Goal: Information Seeking & Learning: Learn about a topic

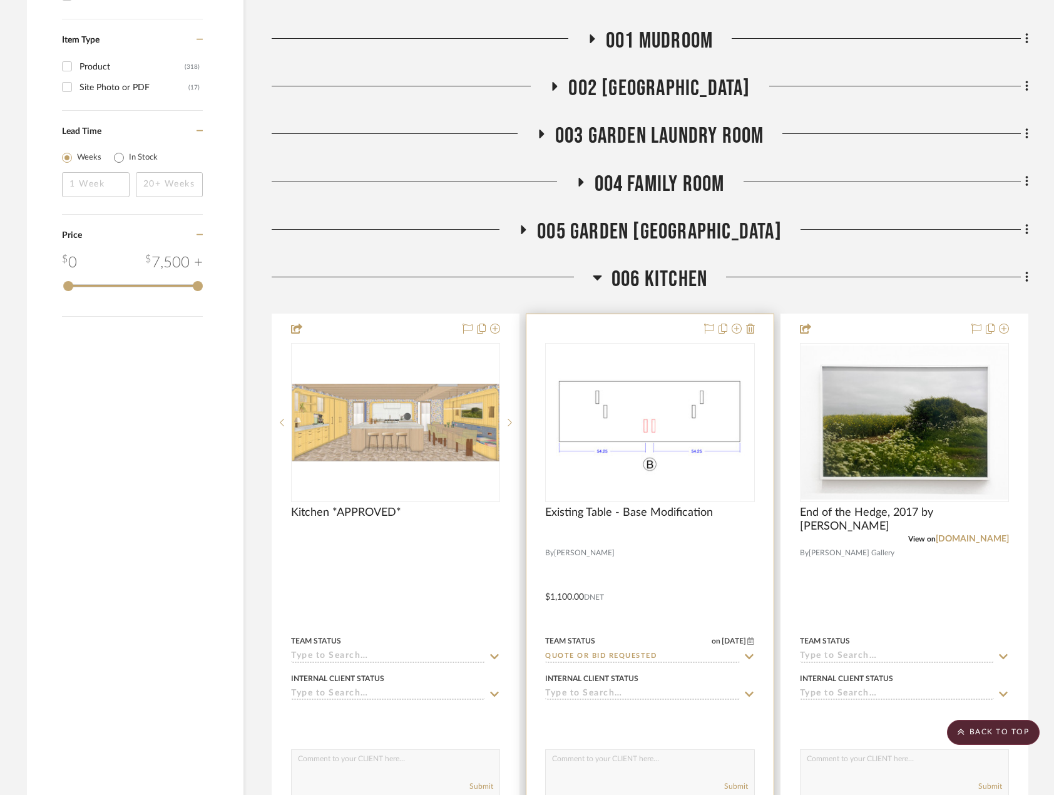
scroll to position [2128, 0]
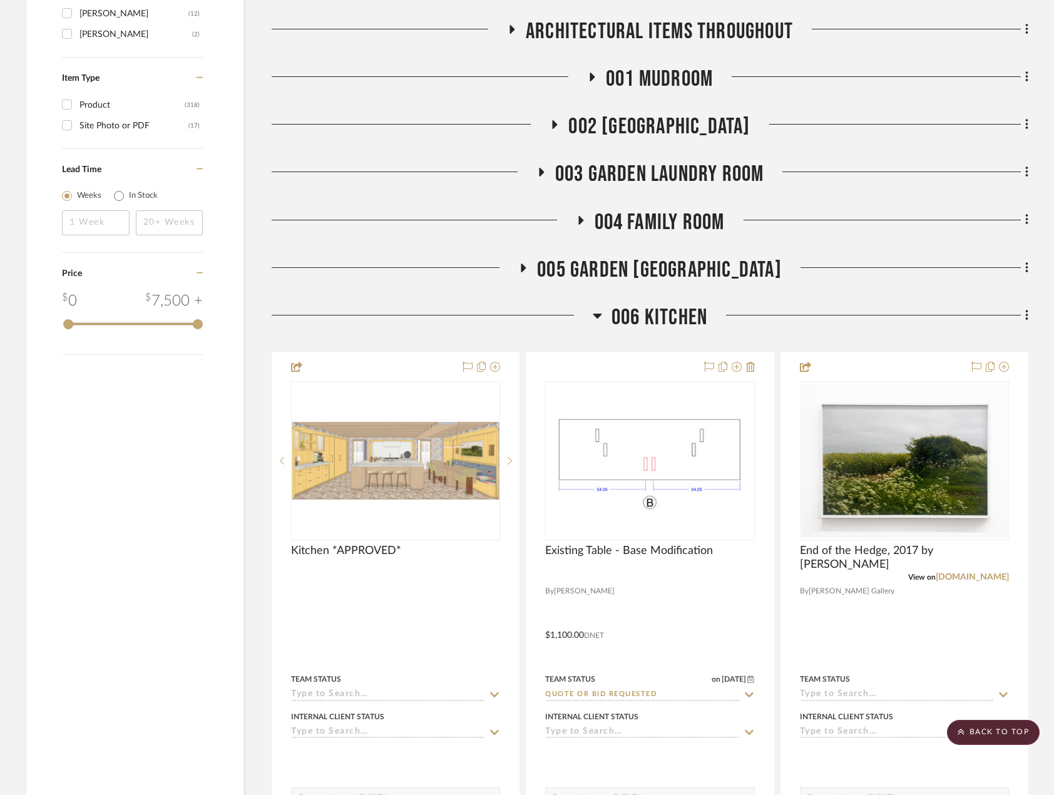
click at [670, 312] on span "006 KITCHEN" at bounding box center [659, 317] width 96 height 27
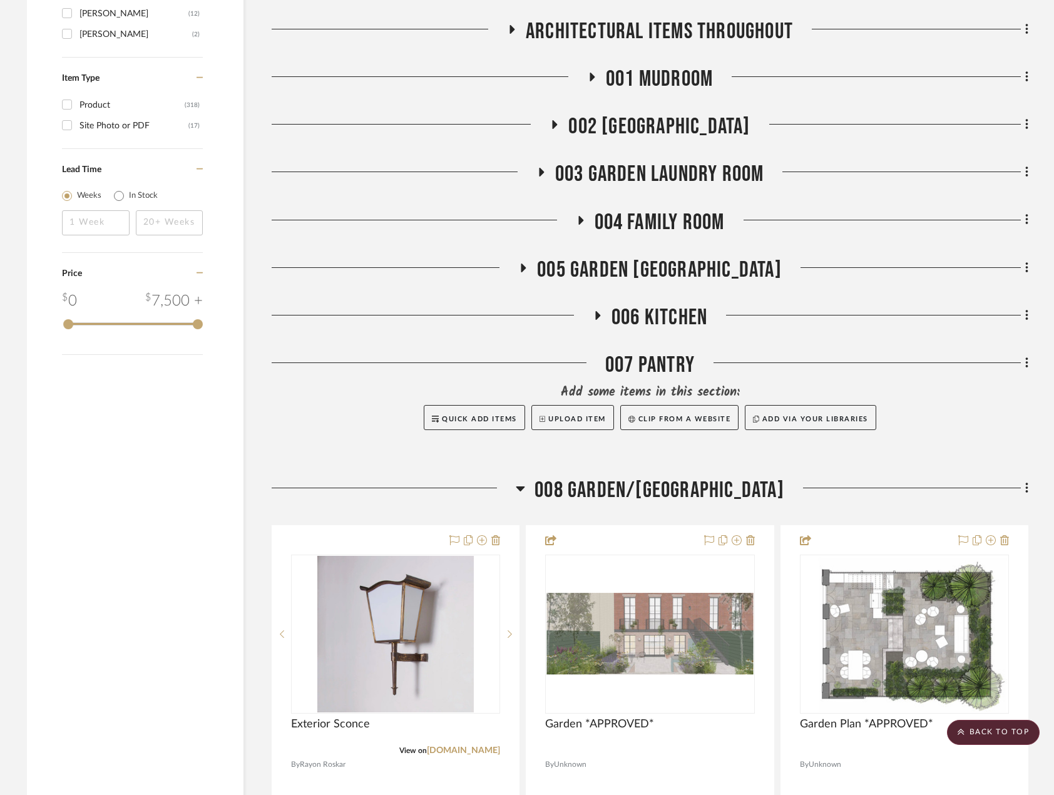
click at [697, 481] on span "008 GARDEN/[GEOGRAPHIC_DATA]" at bounding box center [660, 490] width 250 height 27
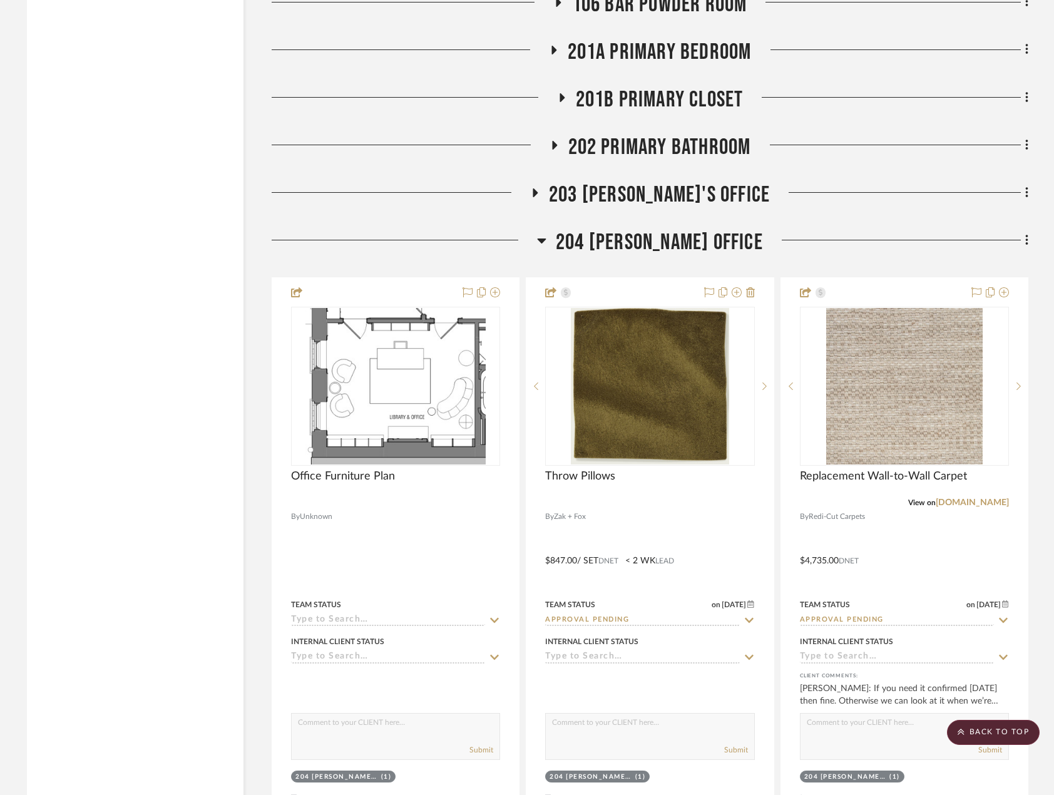
scroll to position [4694, 0]
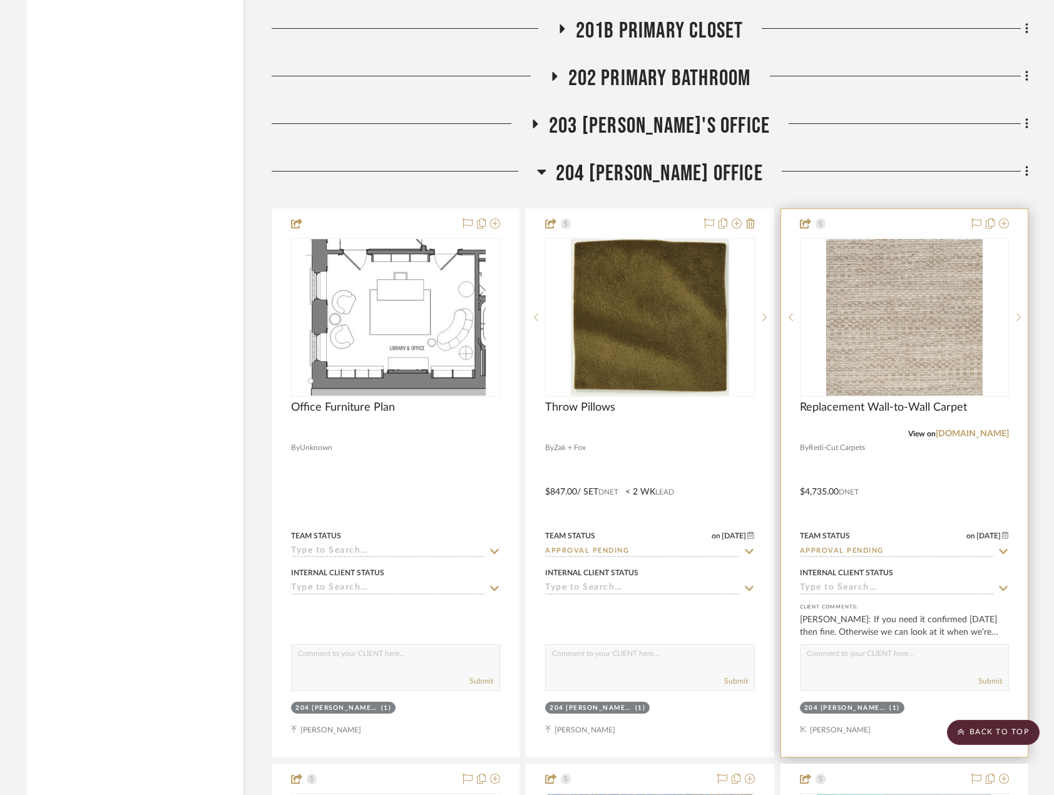
click at [949, 498] on div at bounding box center [904, 483] width 247 height 548
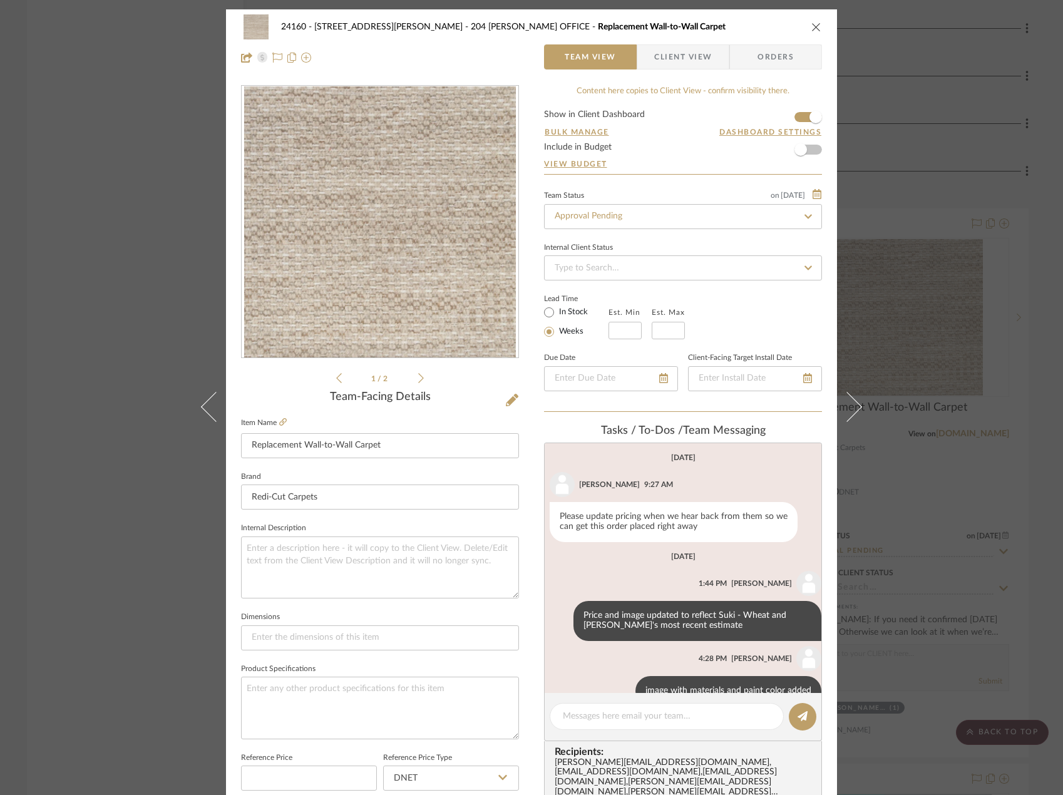
scroll to position [28, 0]
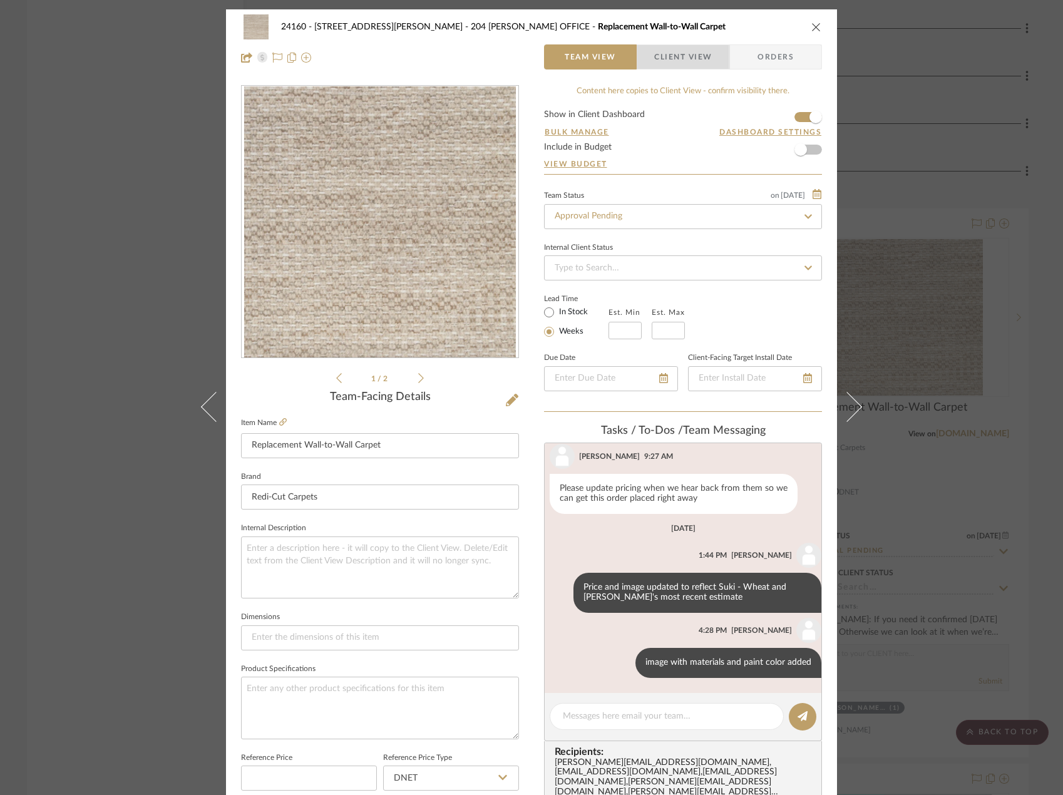
click at [682, 61] on span "Client View" at bounding box center [683, 56] width 58 height 25
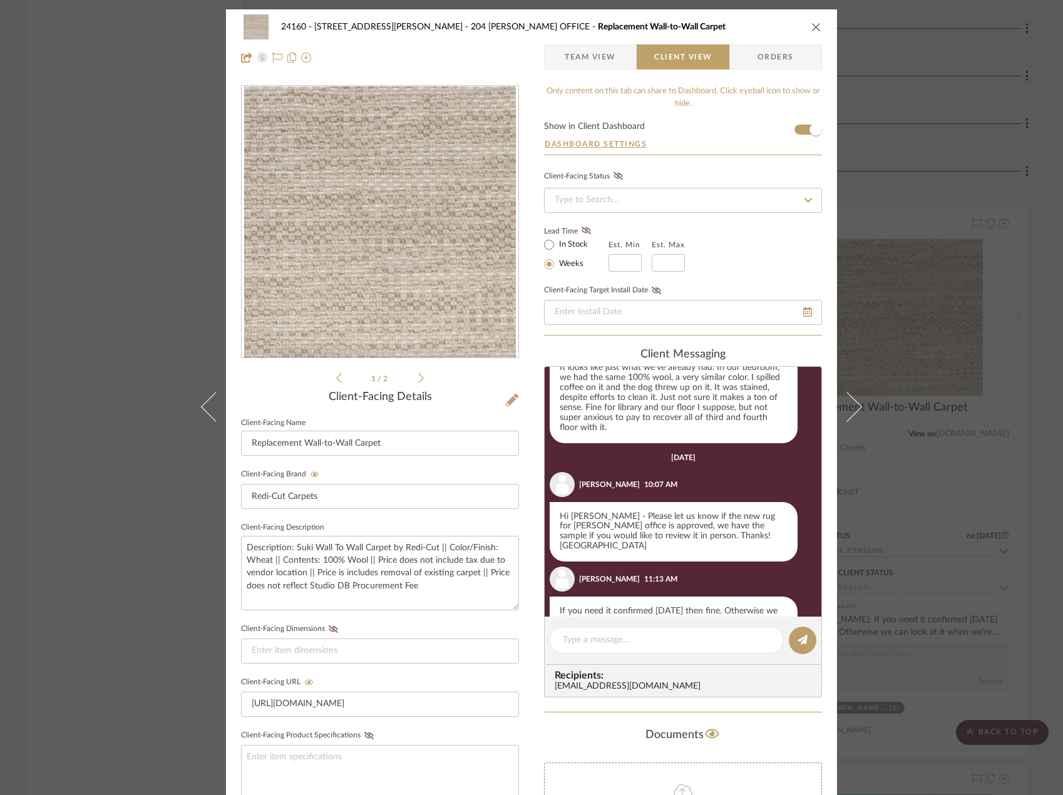
scroll to position [476, 0]
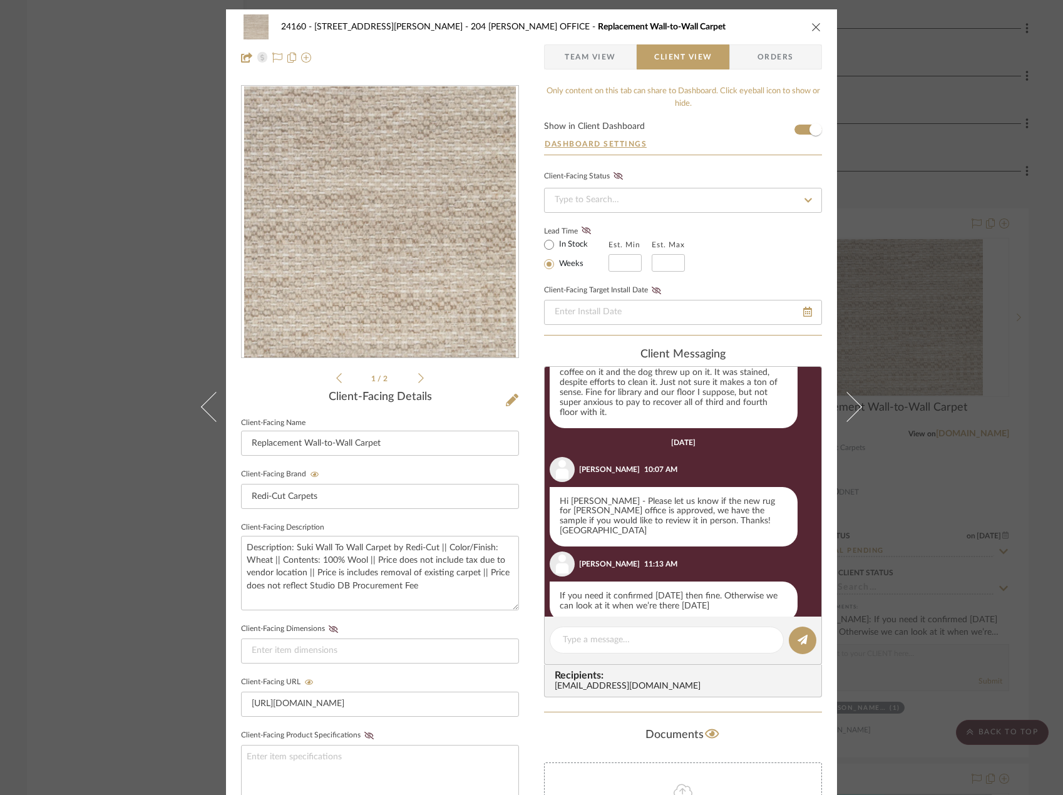
click at [936, 262] on div "24160 - [STREET_ADDRESS] - [PERSON_NAME] 204 [PERSON_NAME] OFFICE Replacement W…" at bounding box center [531, 397] width 1063 height 795
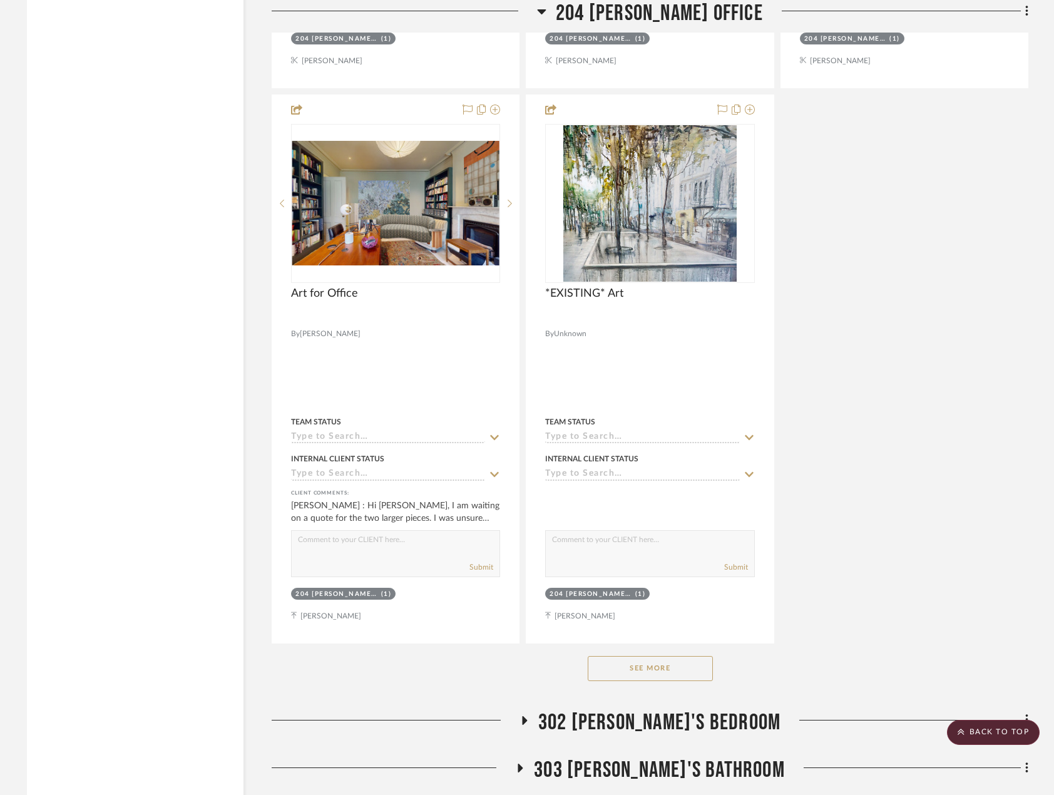
scroll to position [5936, 0]
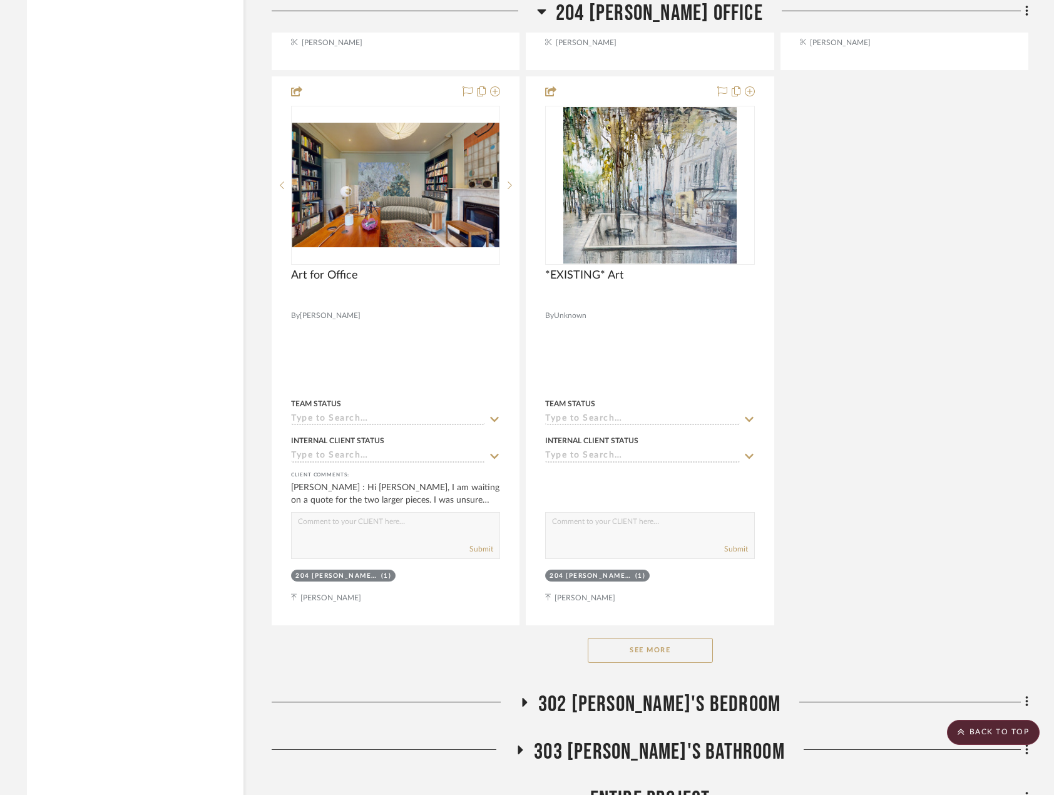
click at [685, 651] on button "See More" at bounding box center [650, 650] width 125 height 25
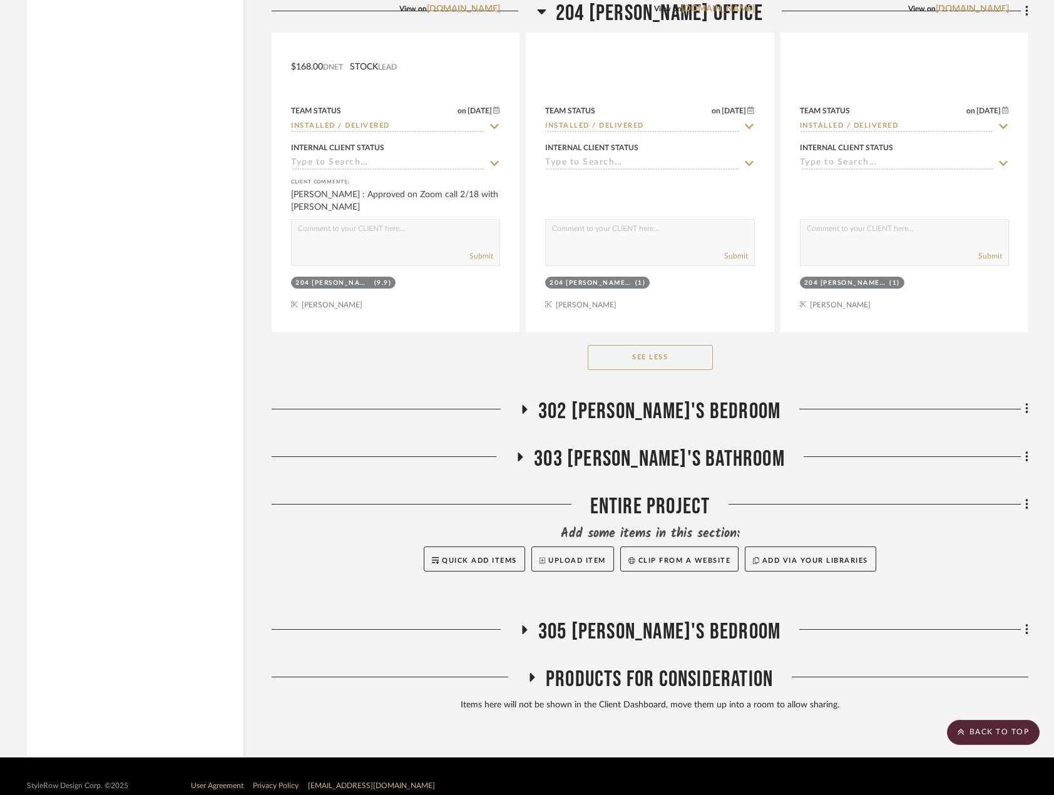
scroll to position [6805, 0]
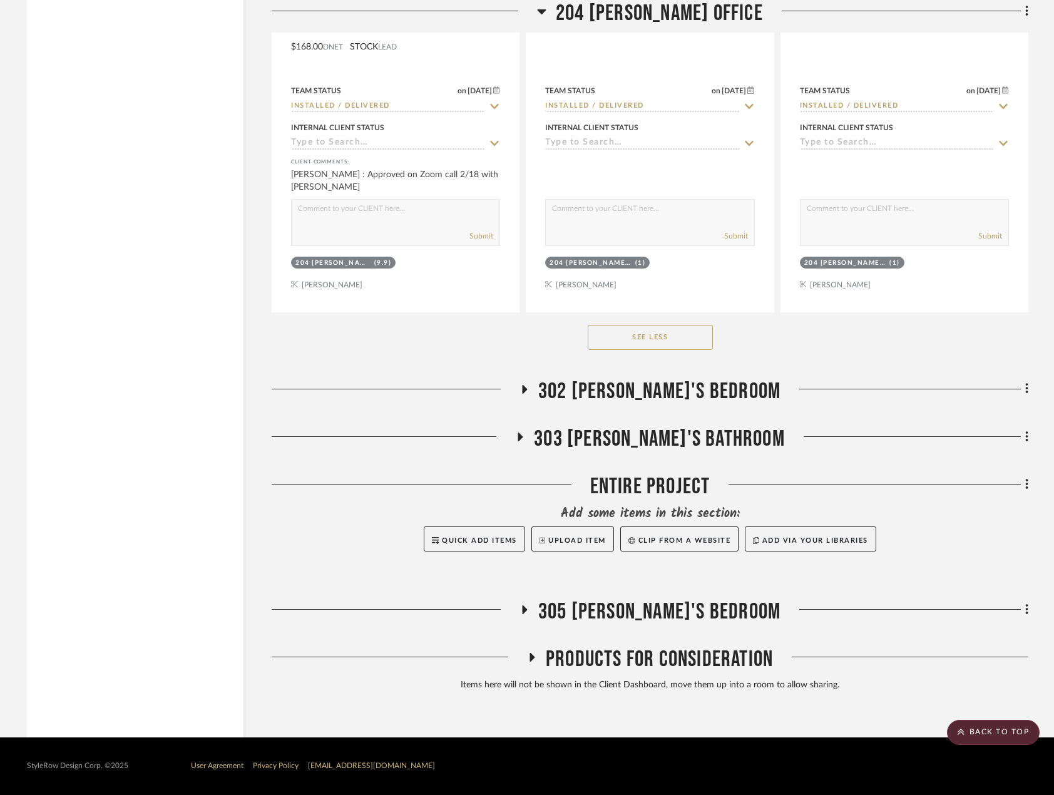
click at [635, 397] on span "302 [PERSON_NAME]'S BEDROOM" at bounding box center [659, 391] width 242 height 27
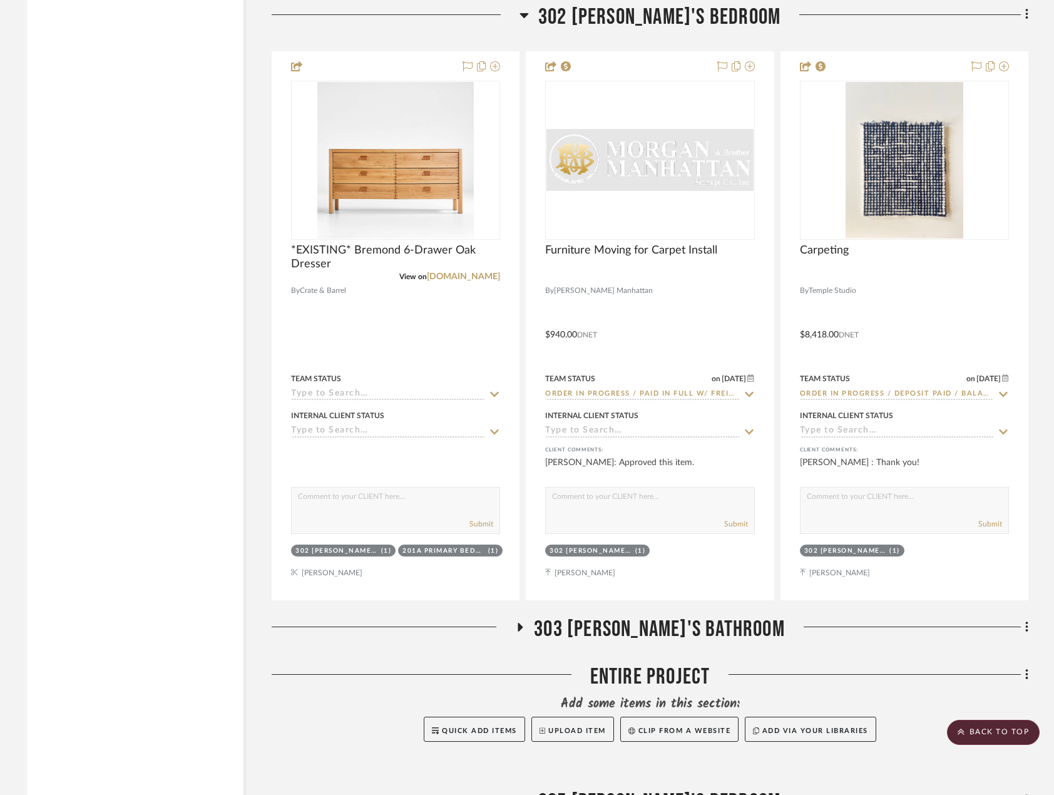
scroll to position [7180, 0]
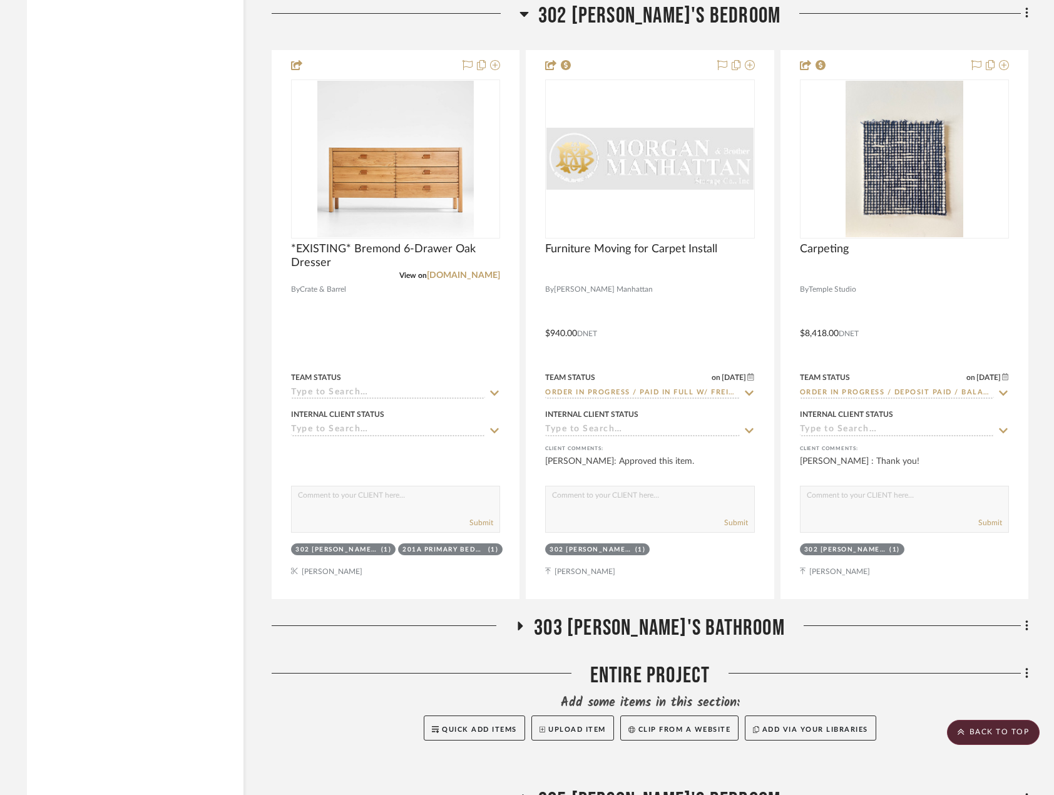
click at [616, 618] on span "303 [PERSON_NAME]'S BATHROOM" at bounding box center [659, 628] width 251 height 27
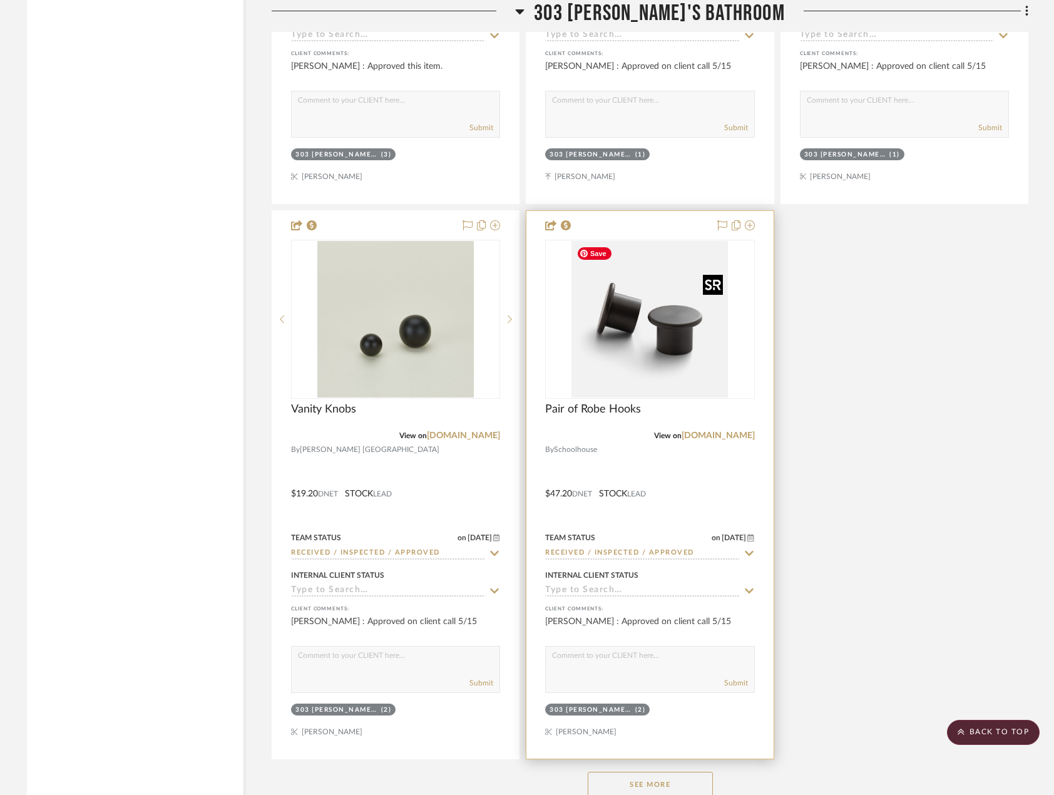
scroll to position [8745, 0]
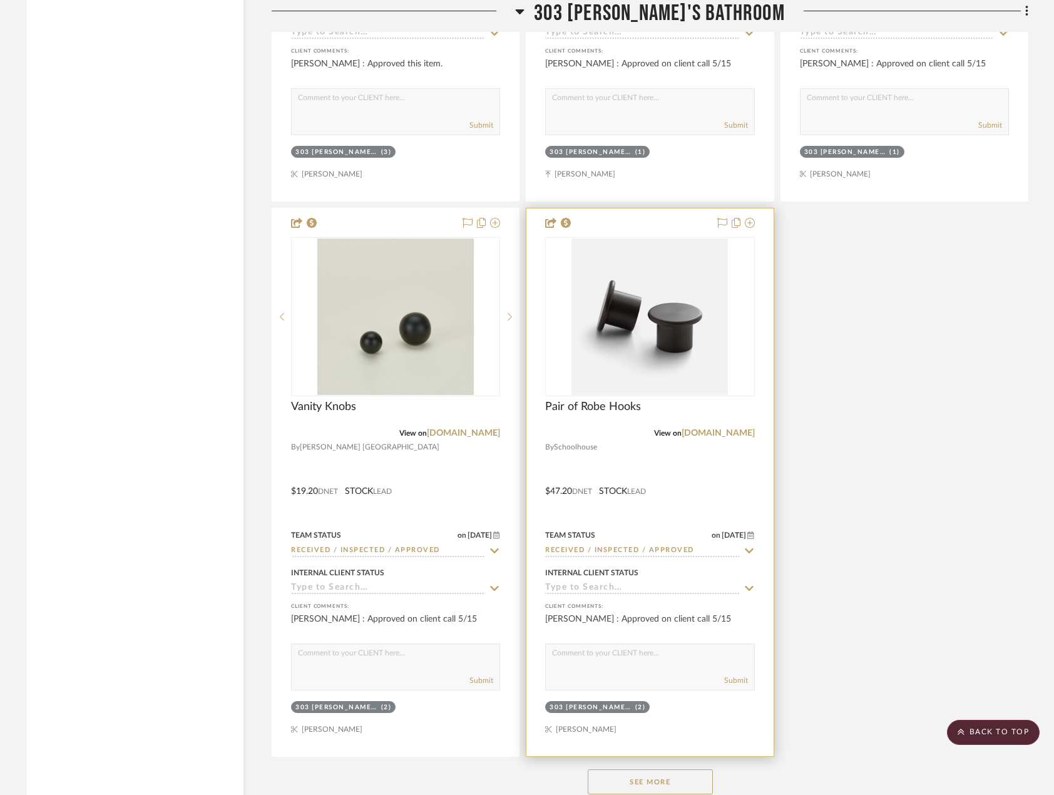
click at [734, 467] on div at bounding box center [649, 482] width 247 height 548
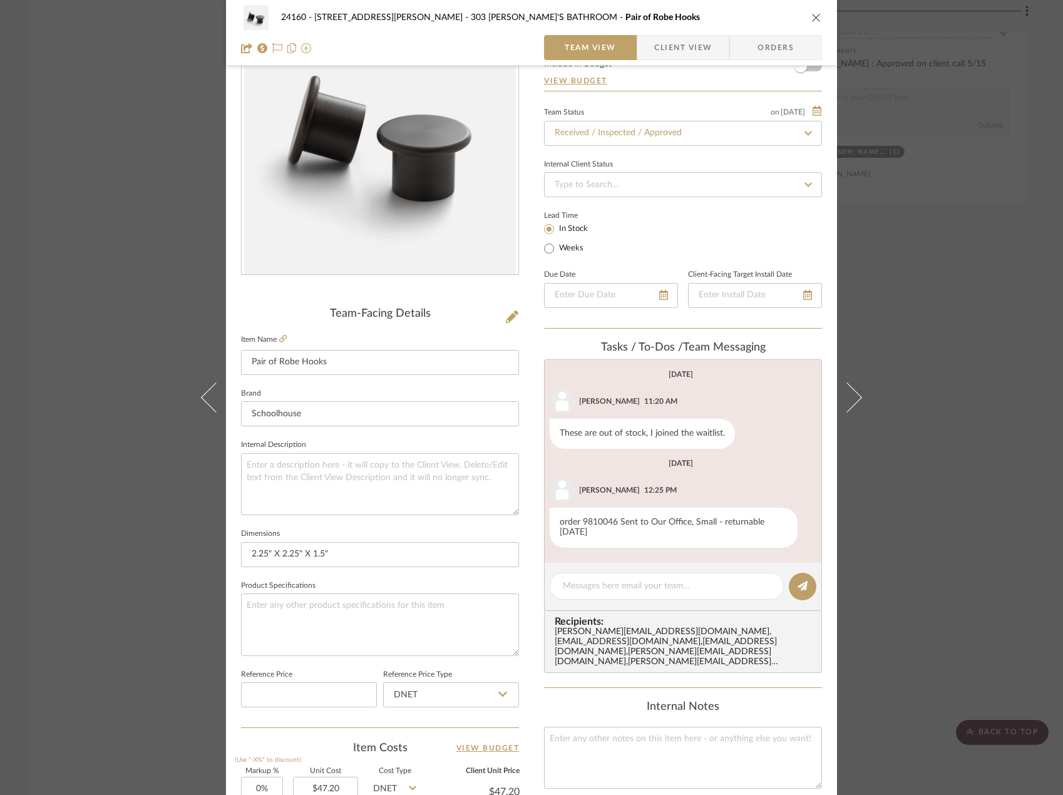
scroll to position [125, 0]
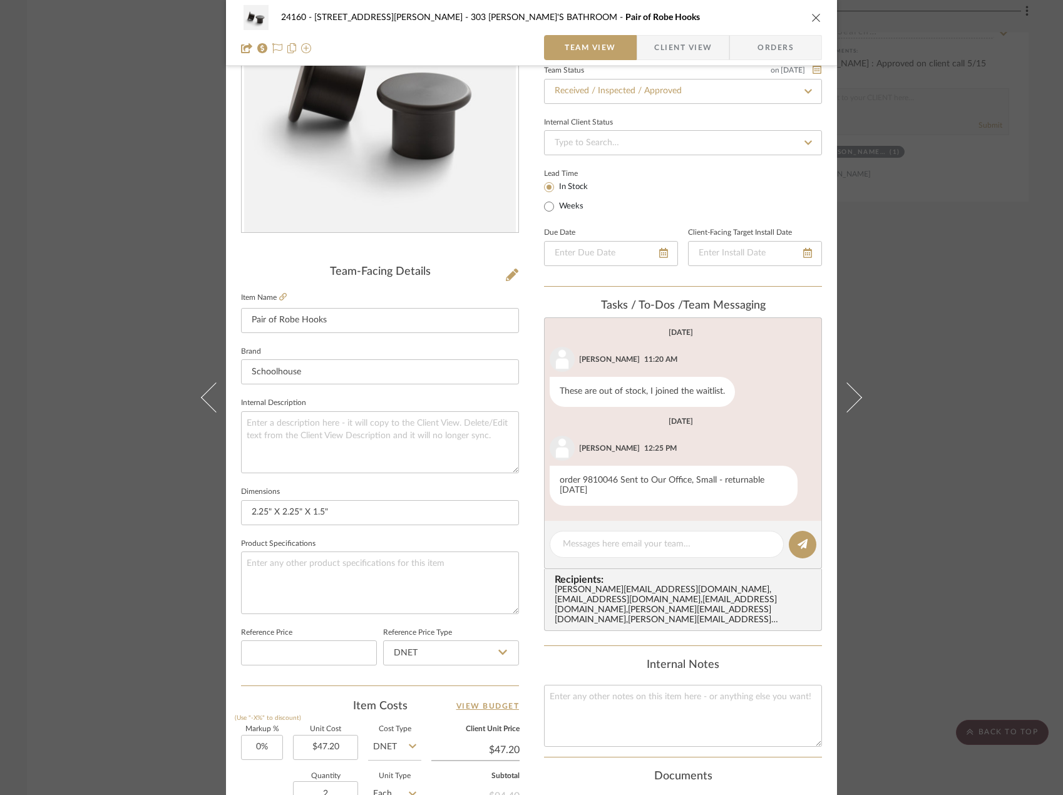
click at [941, 466] on div "24160 - [STREET_ADDRESS] - [PERSON_NAME] 303 JONAH'S BATHROOM Pair of Robe Hook…" at bounding box center [531, 397] width 1063 height 795
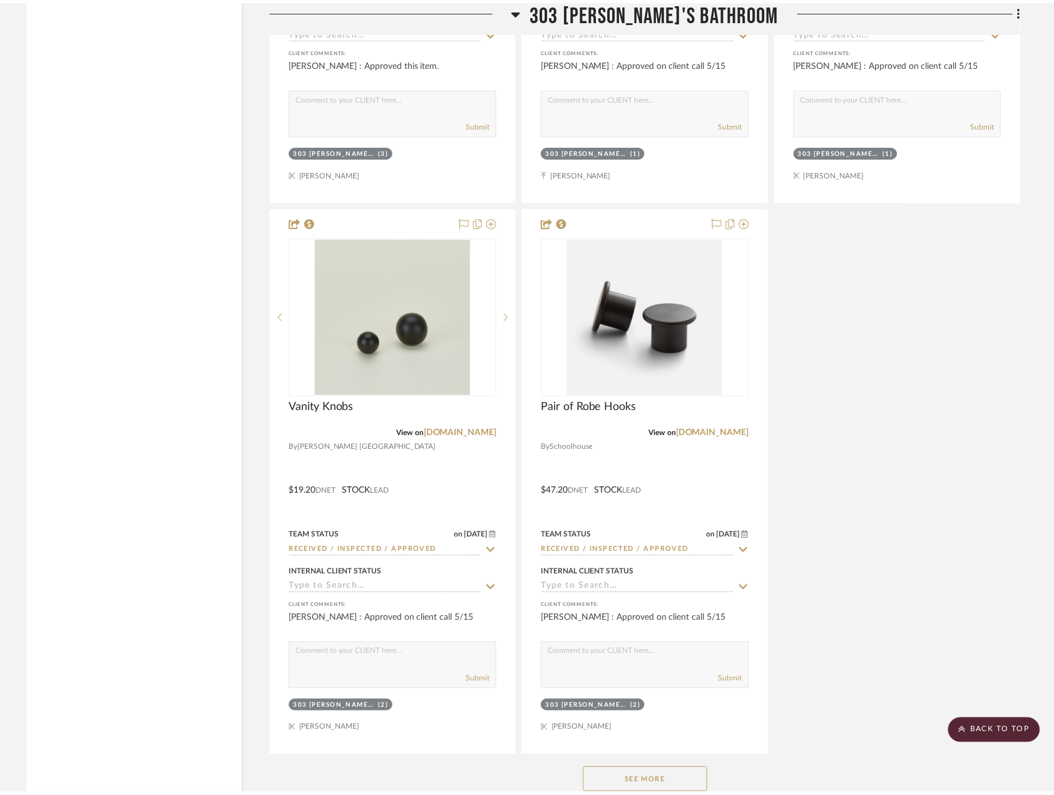
scroll to position [8745, 0]
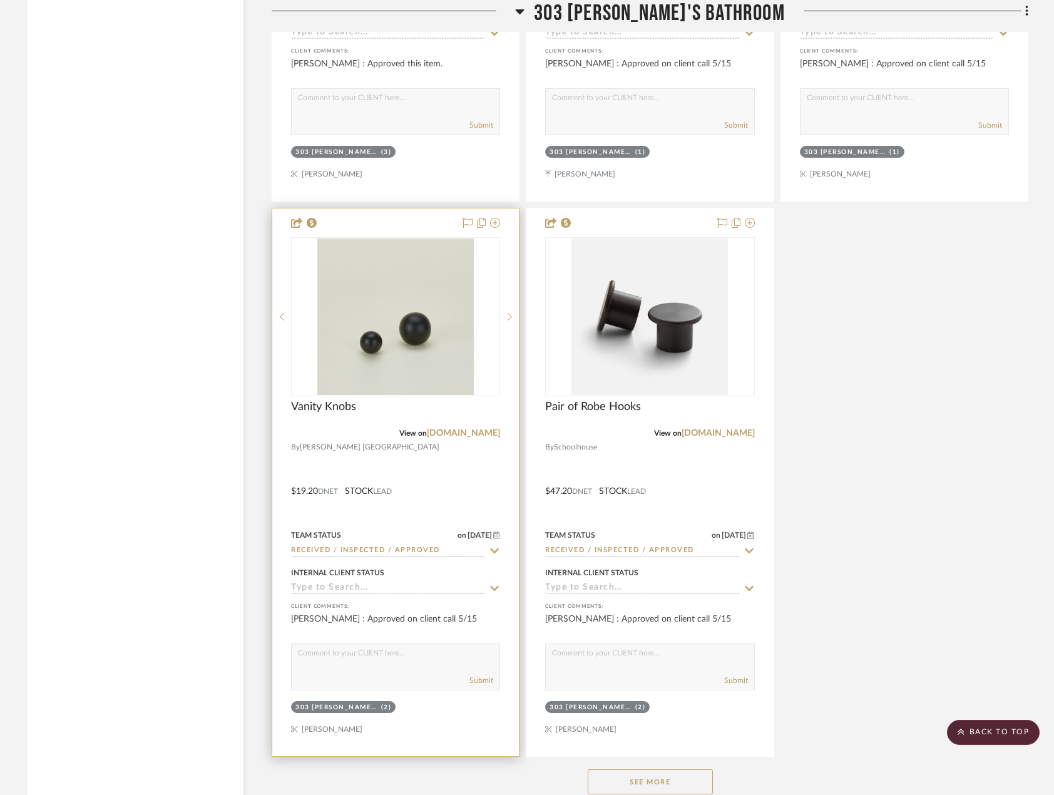
click at [441, 522] on div at bounding box center [395, 482] width 247 height 548
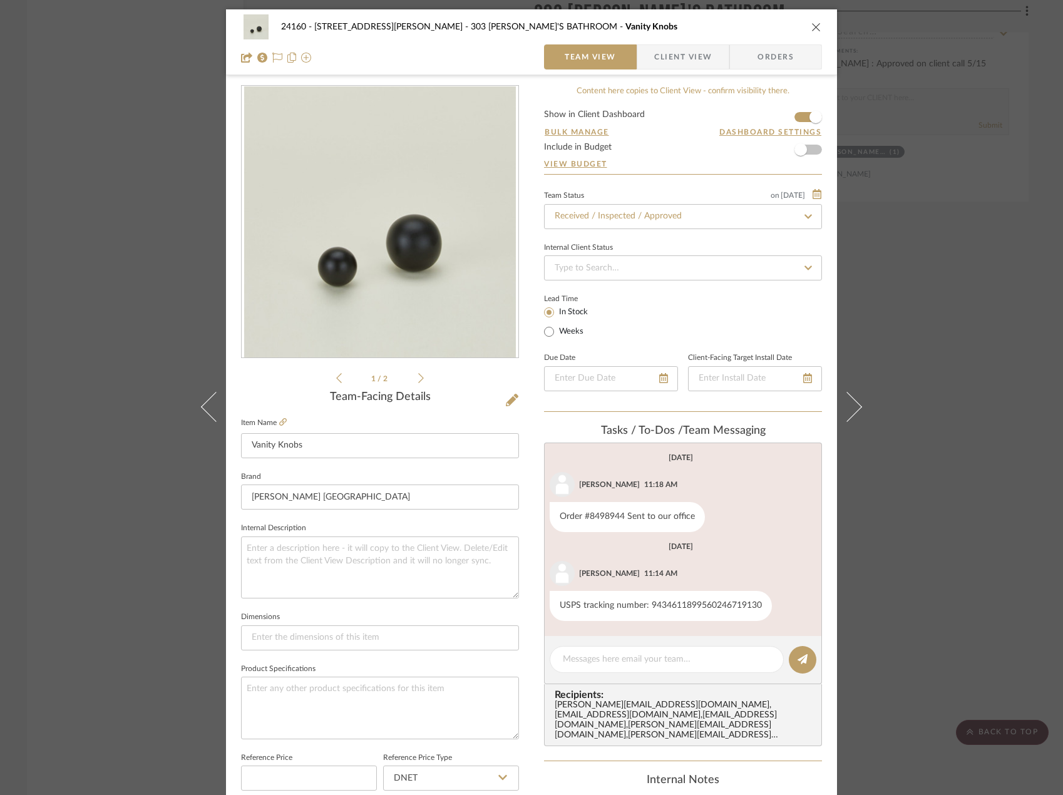
scroll to position [125, 0]
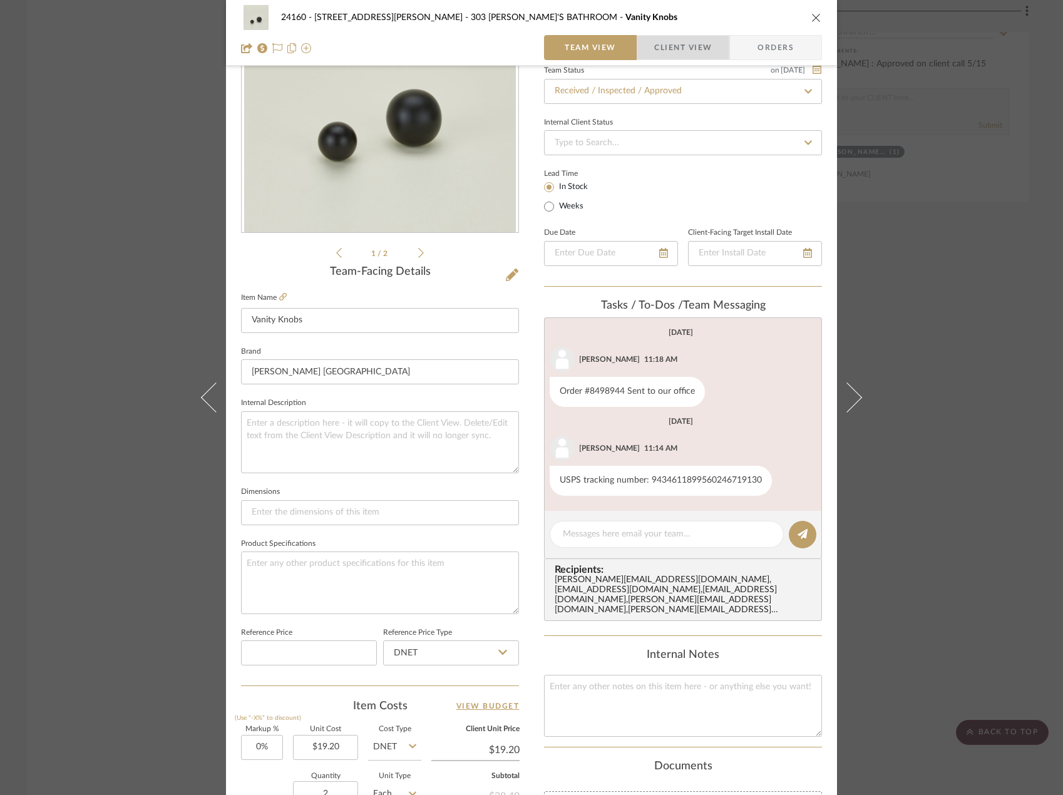
click at [711, 56] on span "Client View" at bounding box center [682, 47] width 91 height 25
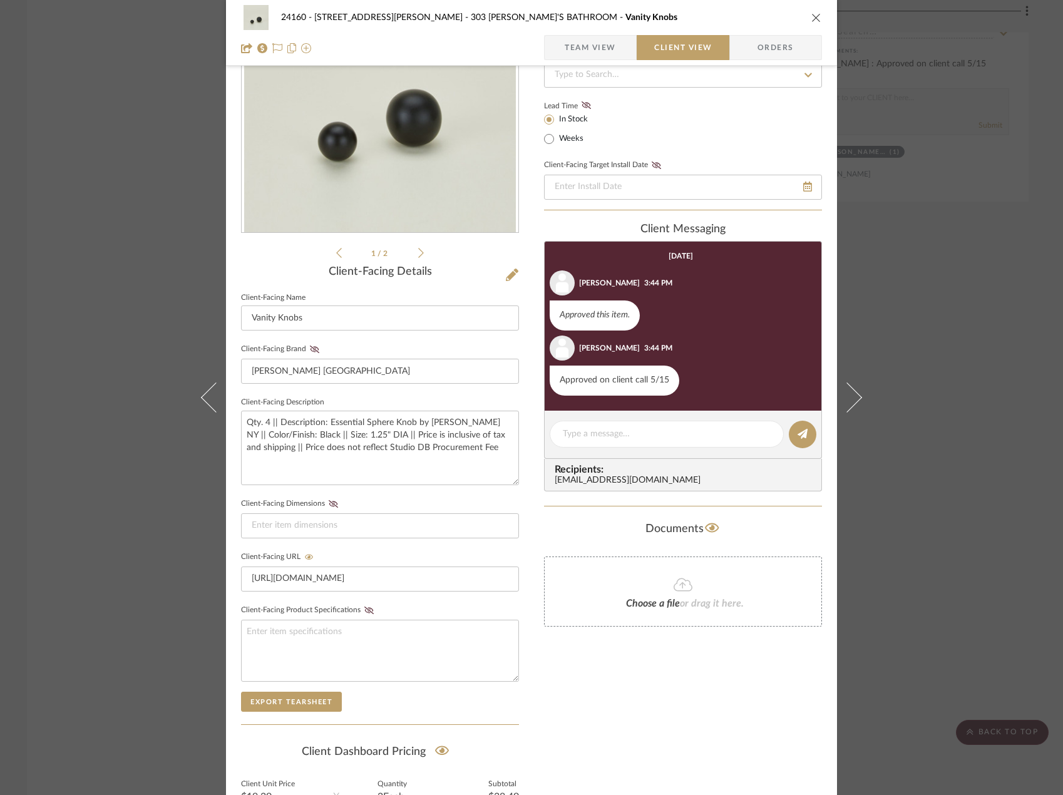
click at [906, 250] on div "24160 - [STREET_ADDRESS] - [PERSON_NAME] 303 JONAH'S BATHROOM Vanity Knobs Team…" at bounding box center [531, 397] width 1063 height 795
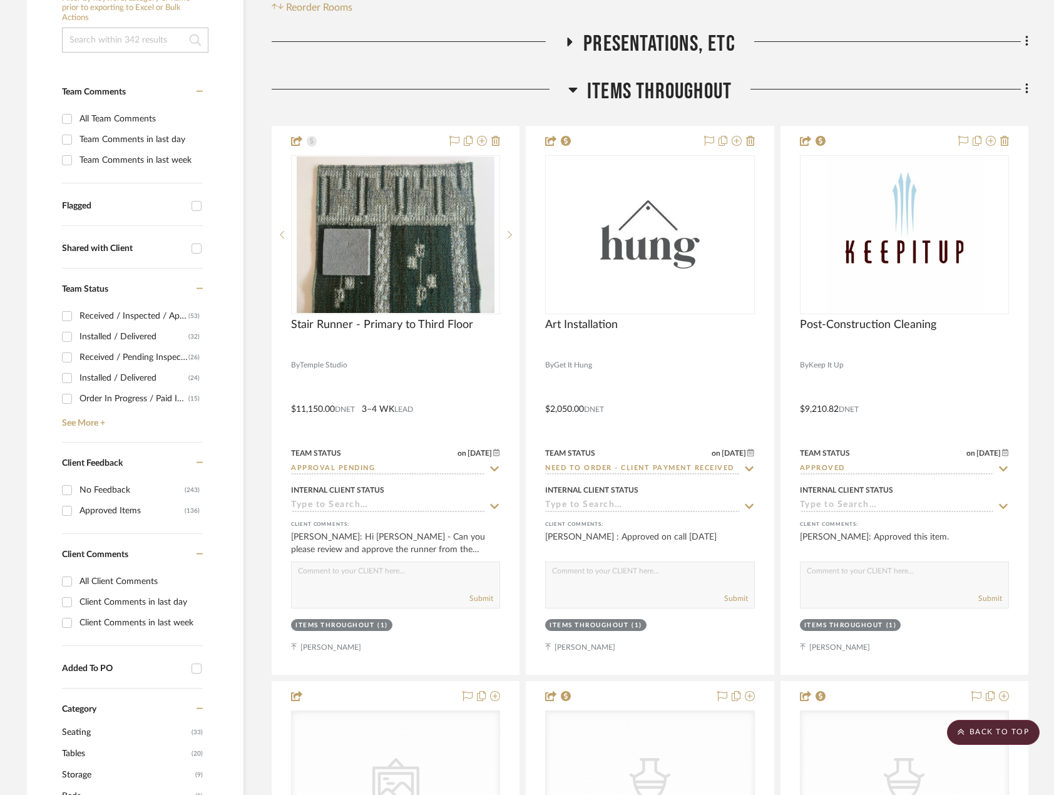
scroll to position [0, 0]
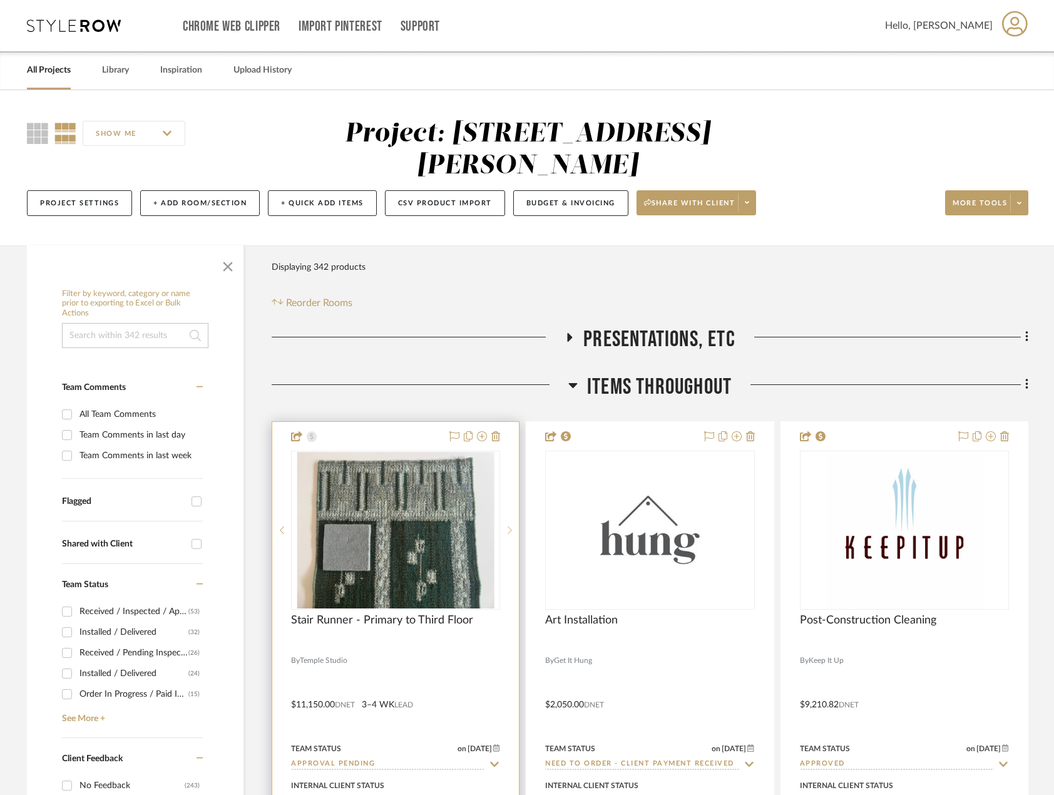
click at [506, 533] on sr-next-btn at bounding box center [509, 530] width 19 height 9
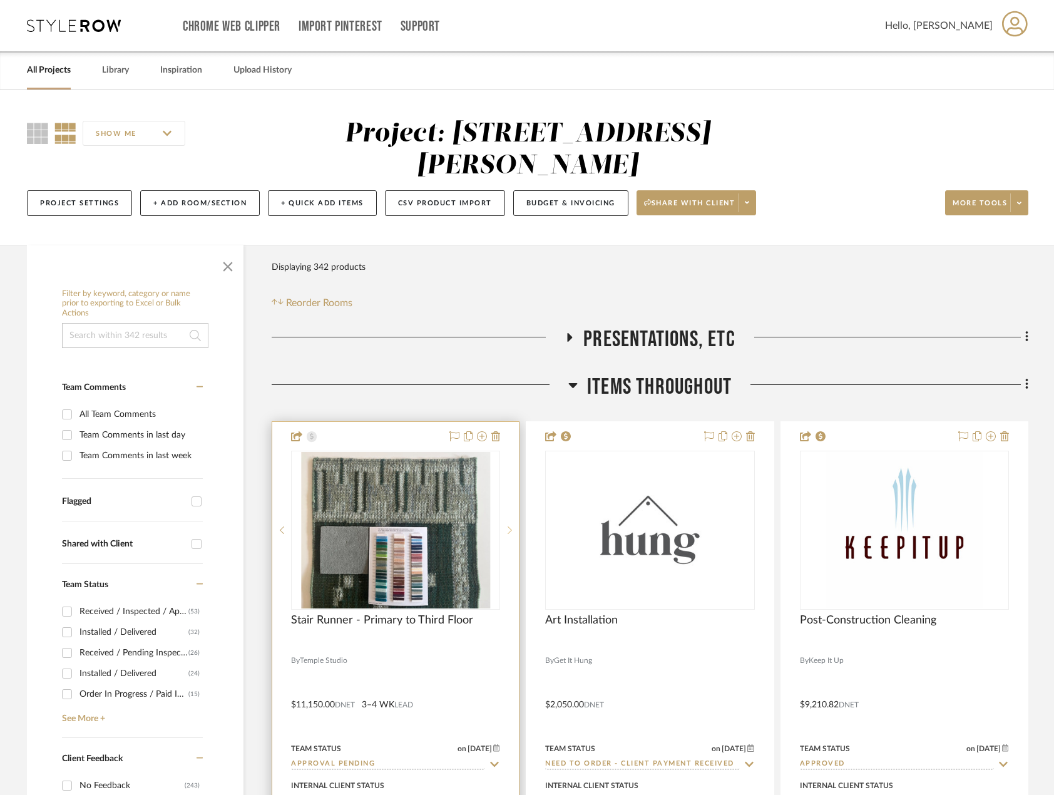
click at [506, 533] on sr-next-btn at bounding box center [509, 530] width 19 height 9
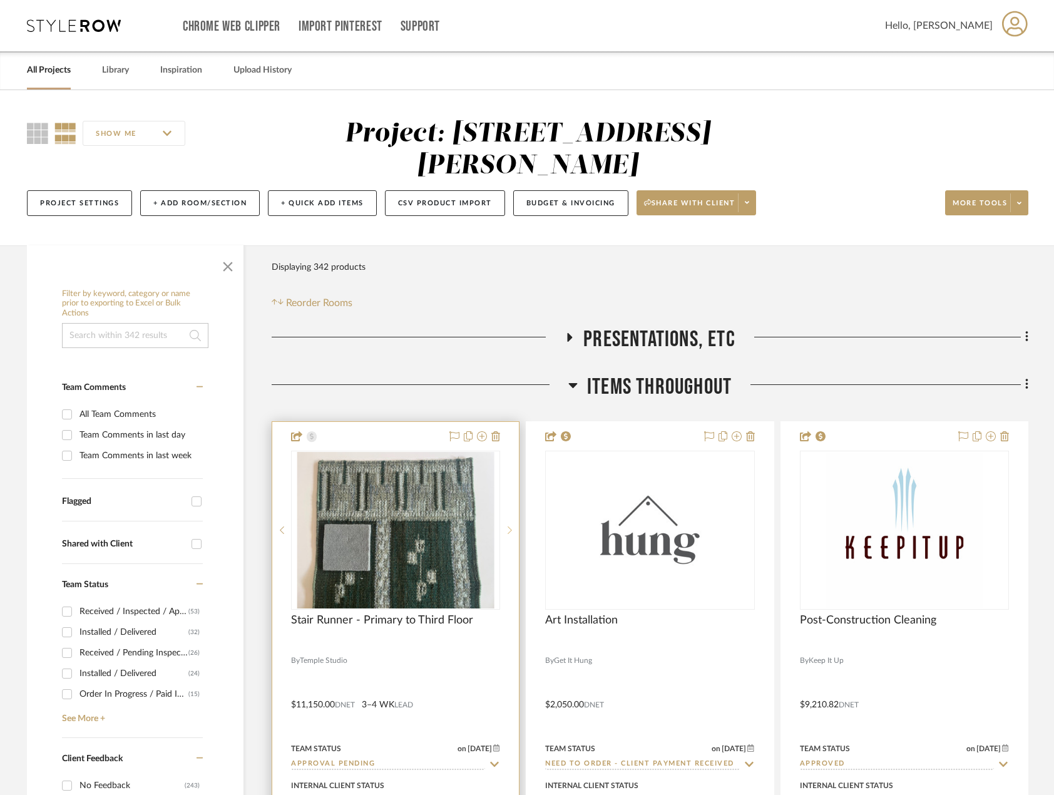
click at [506, 533] on sr-next-btn at bounding box center [509, 530] width 19 height 9
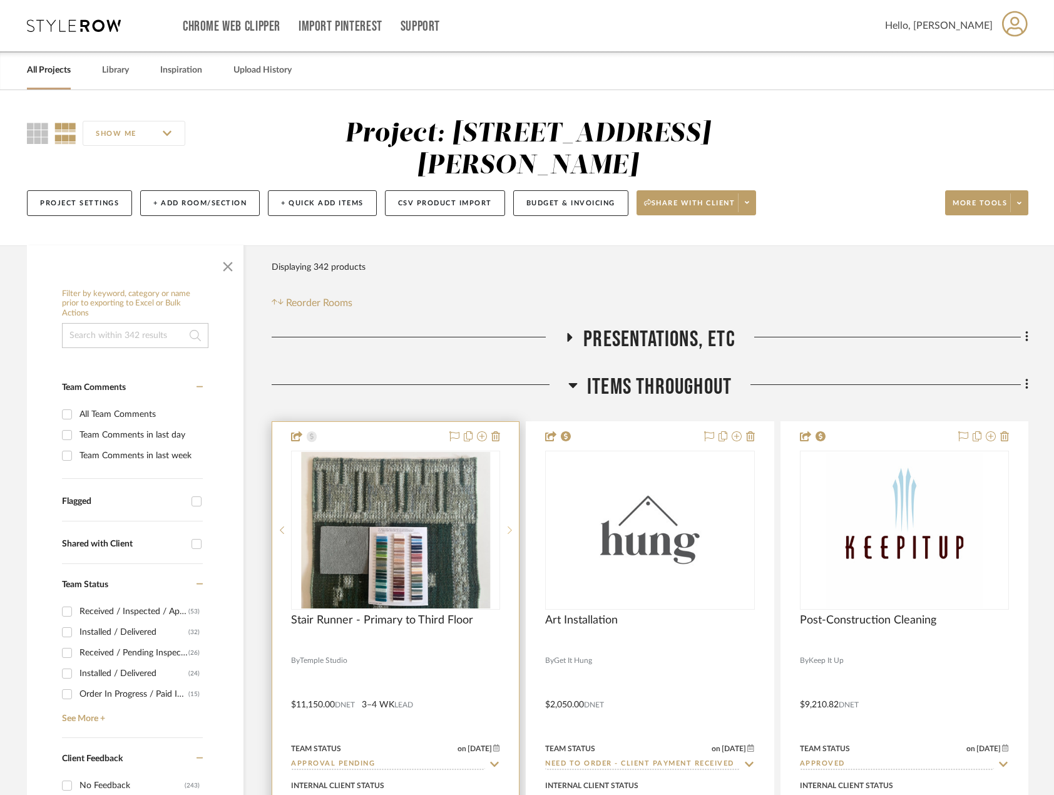
click at [506, 533] on sr-next-btn at bounding box center [509, 530] width 19 height 9
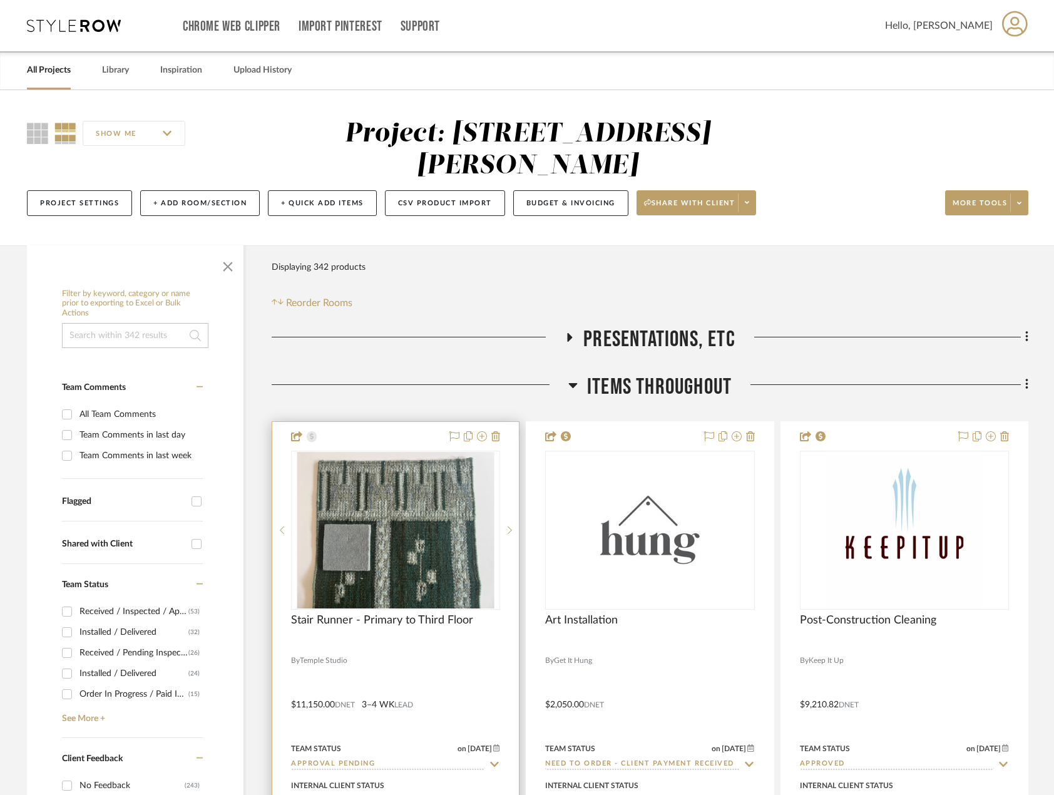
click at [392, 665] on div at bounding box center [395, 696] width 247 height 548
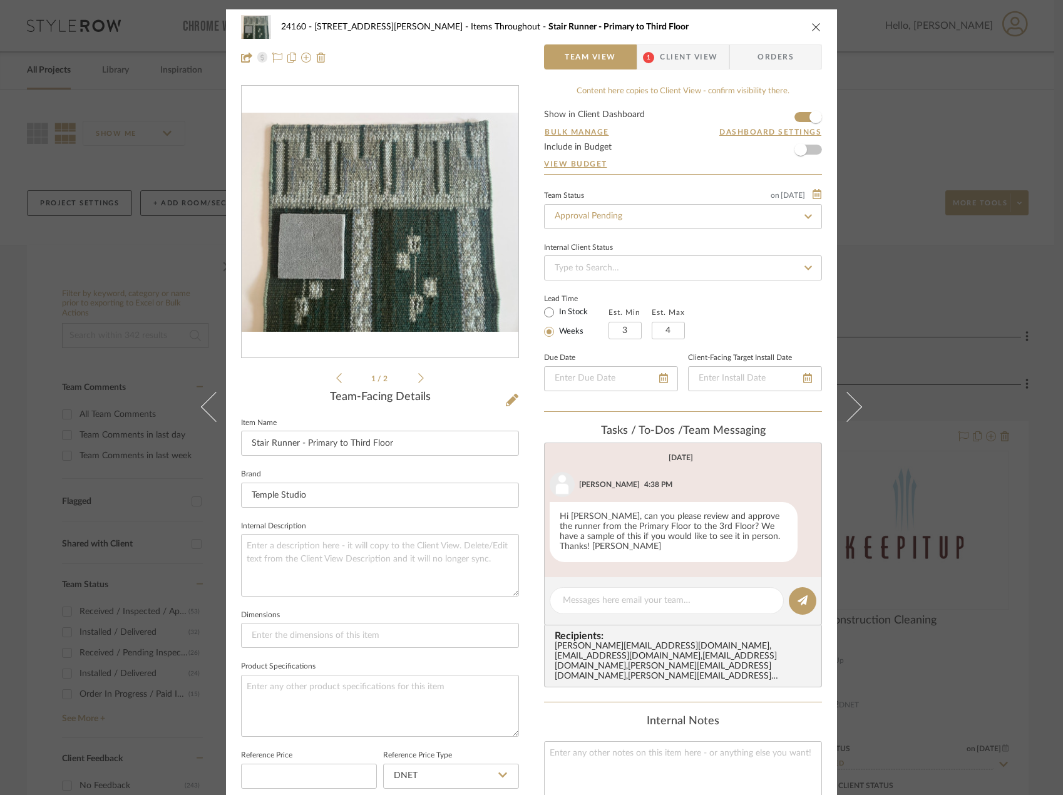
click at [961, 257] on div "24160 - [STREET_ADDRESS] - [PERSON_NAME] Items Throughout Stair Runner - Primar…" at bounding box center [531, 397] width 1063 height 795
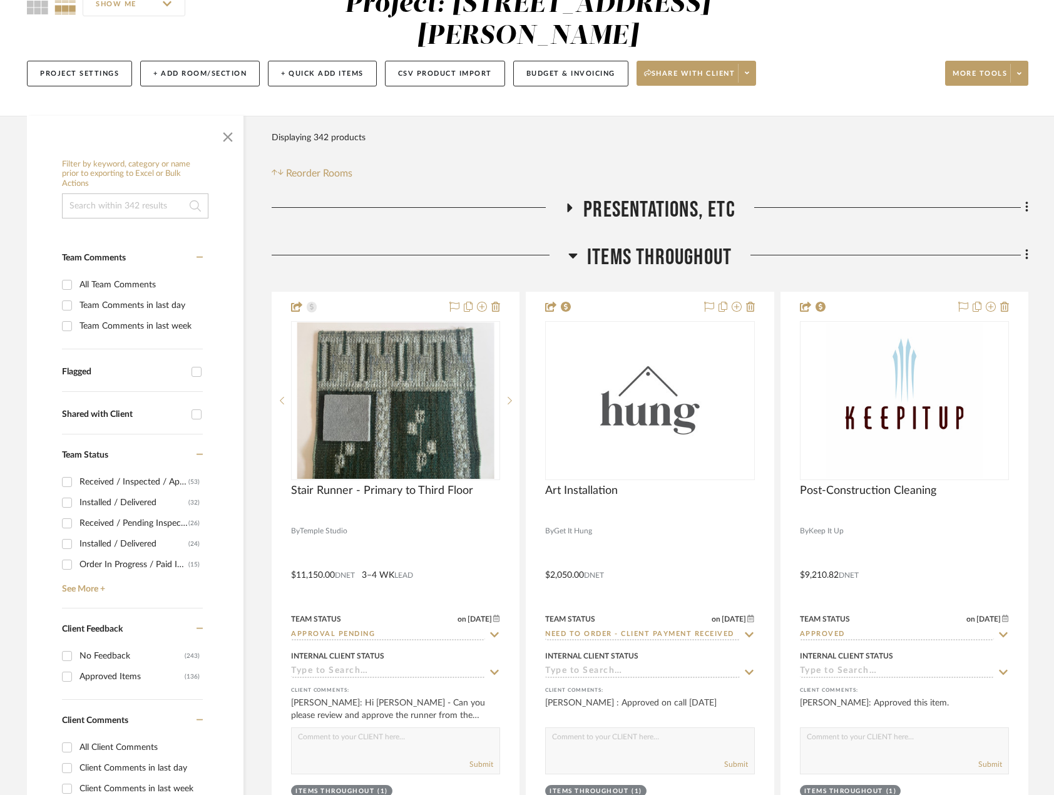
scroll to position [250, 0]
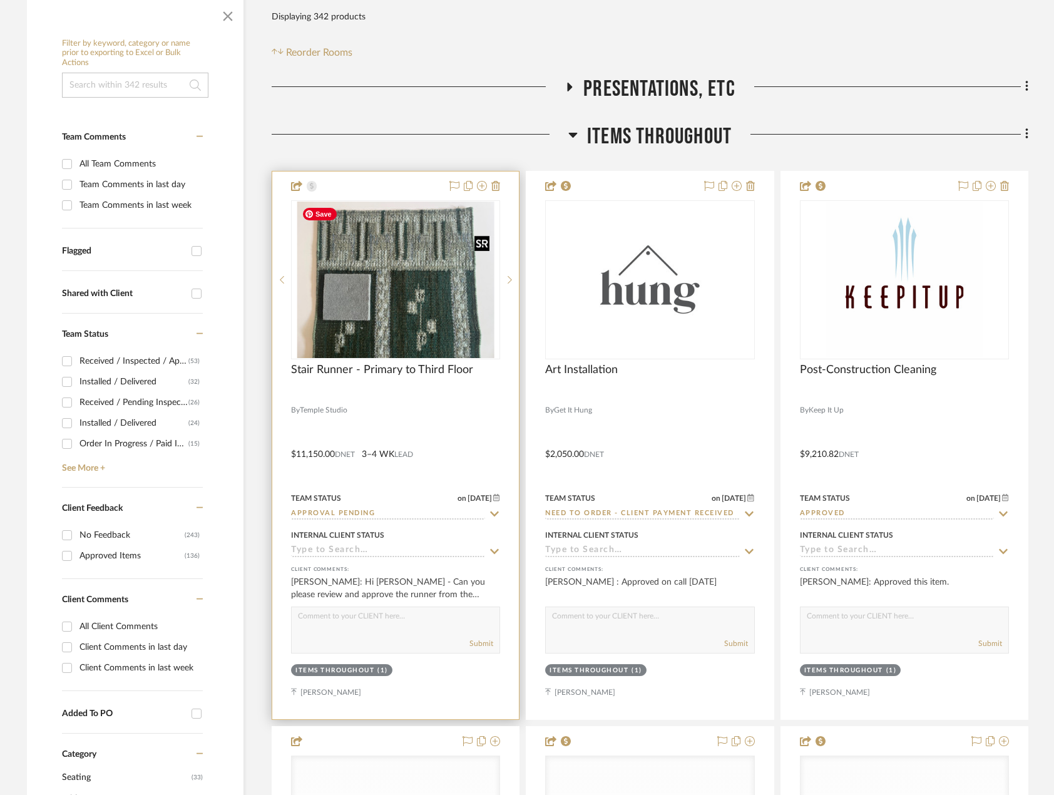
click at [404, 322] on img "0" at bounding box center [396, 280] width 198 height 156
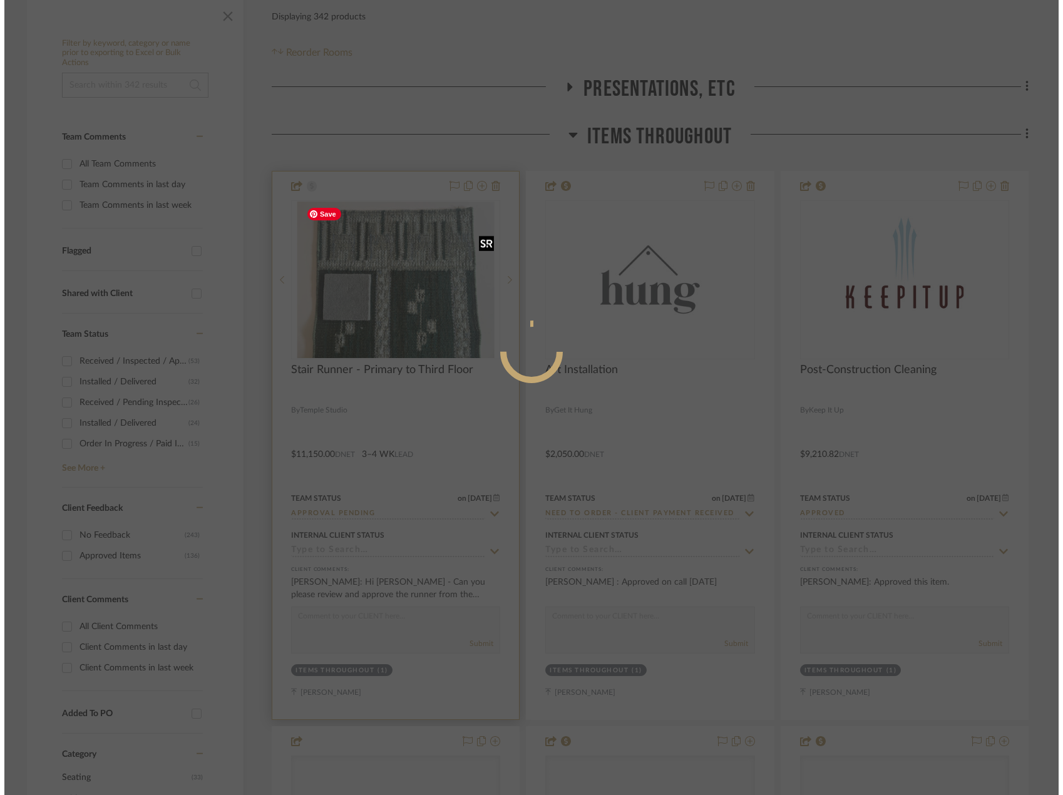
scroll to position [0, 0]
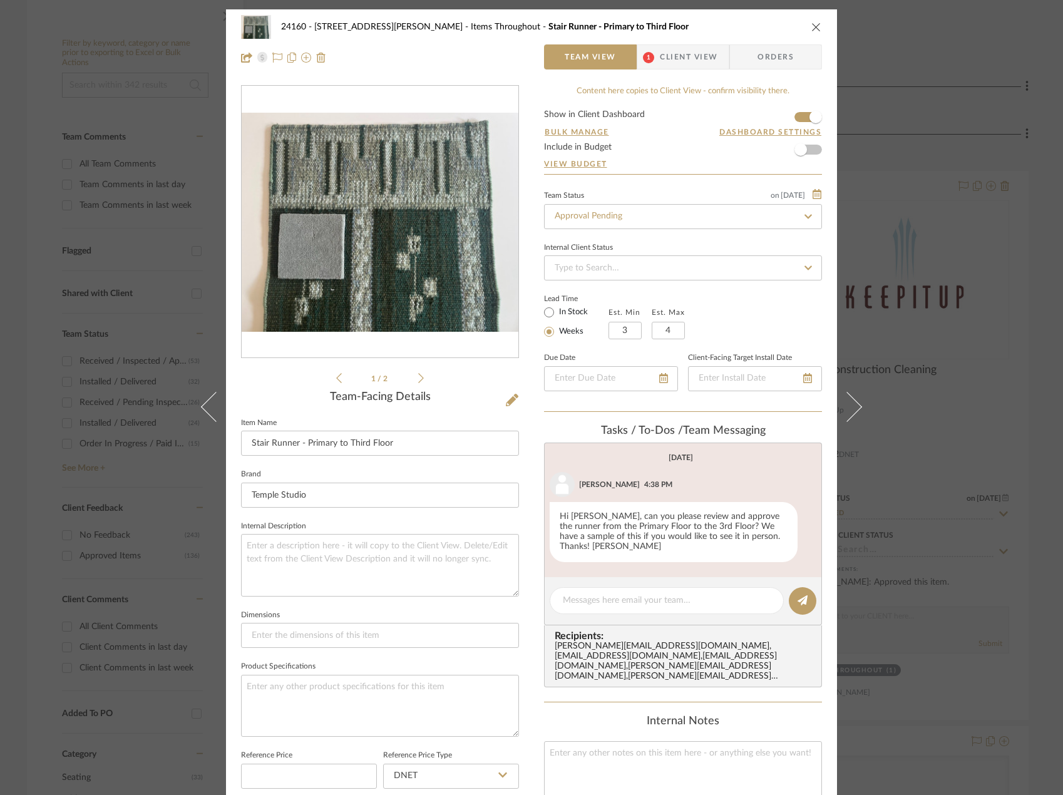
click at [339, 263] on img "0" at bounding box center [380, 222] width 277 height 219
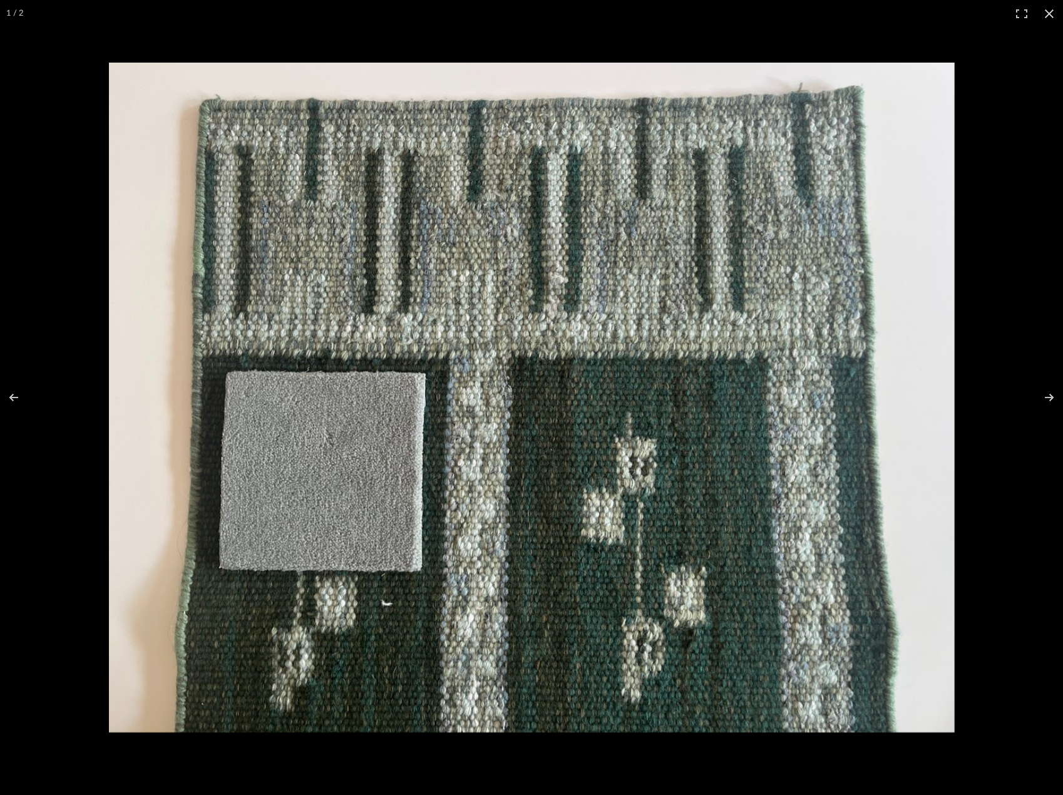
click at [459, 500] on img at bounding box center [532, 398] width 846 height 670
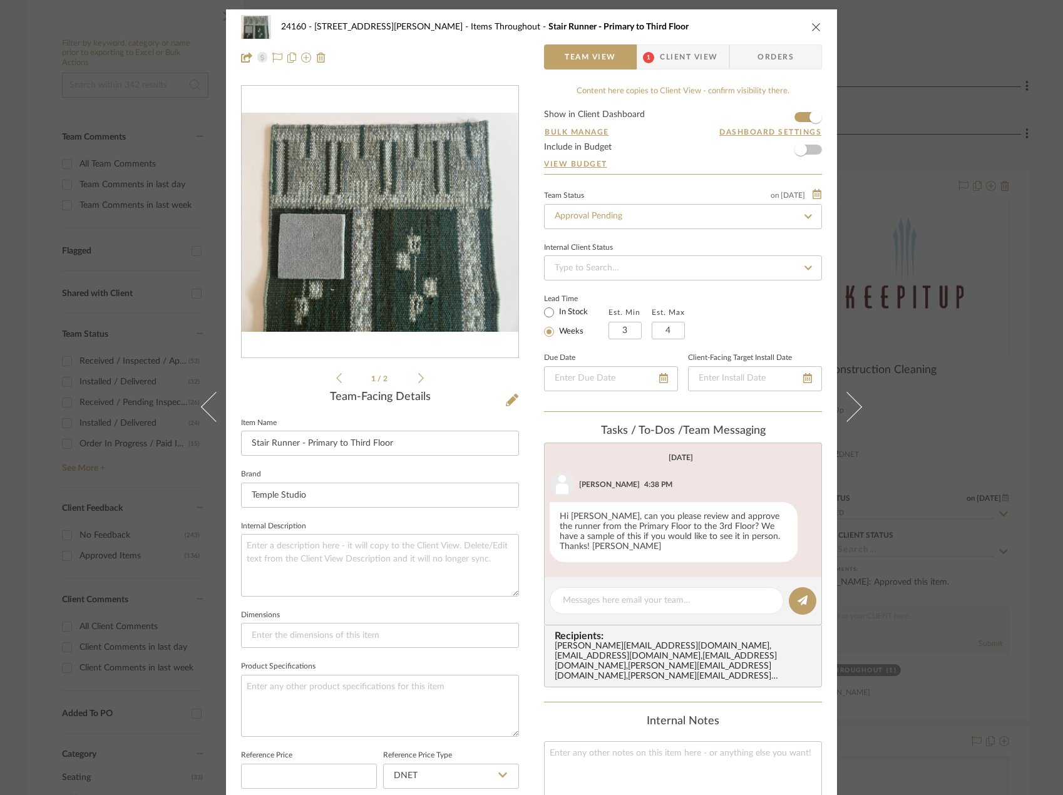
click at [971, 373] on div "24160 - [STREET_ADDRESS] - [PERSON_NAME] Items Throughout Stair Runner - Primar…" at bounding box center [531, 397] width 1063 height 795
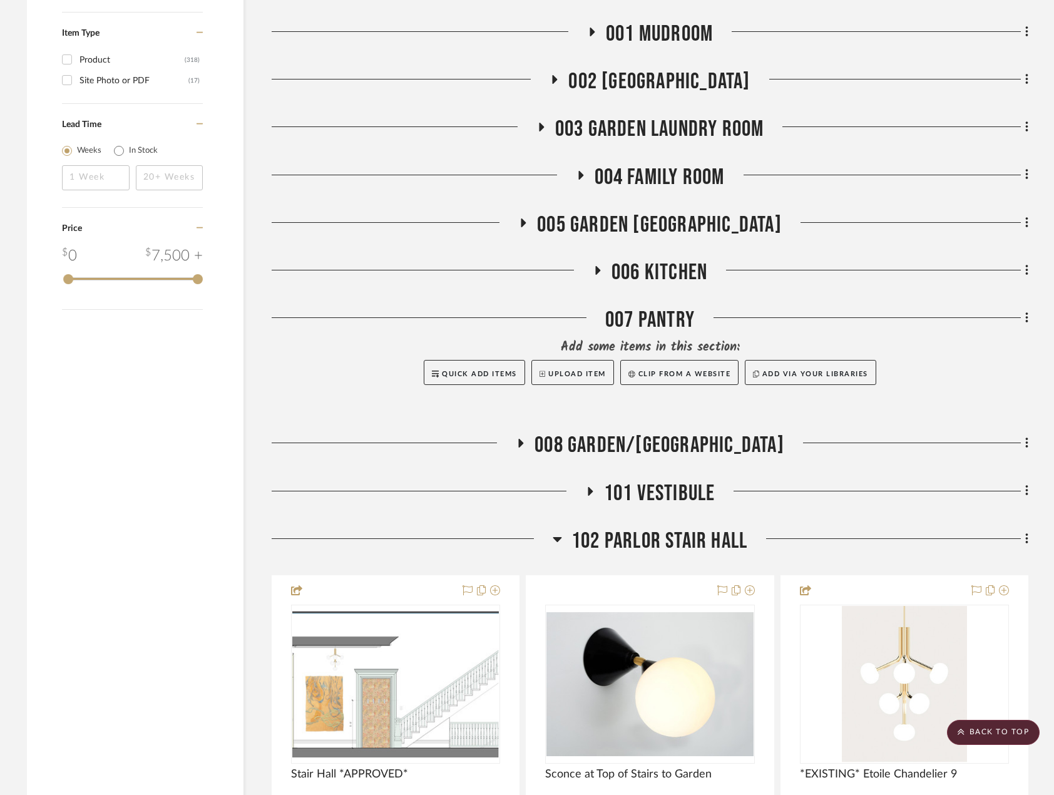
scroll to position [2003, 0]
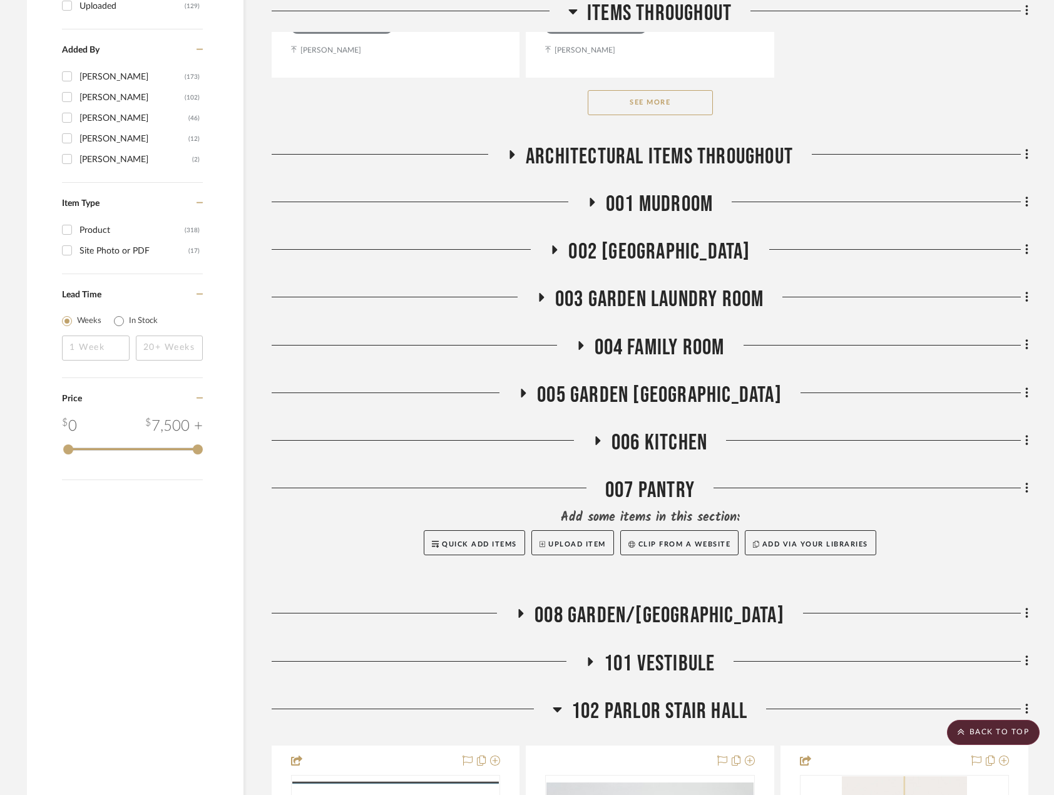
click at [640, 614] on span "008 GARDEN/[GEOGRAPHIC_DATA]" at bounding box center [660, 615] width 250 height 27
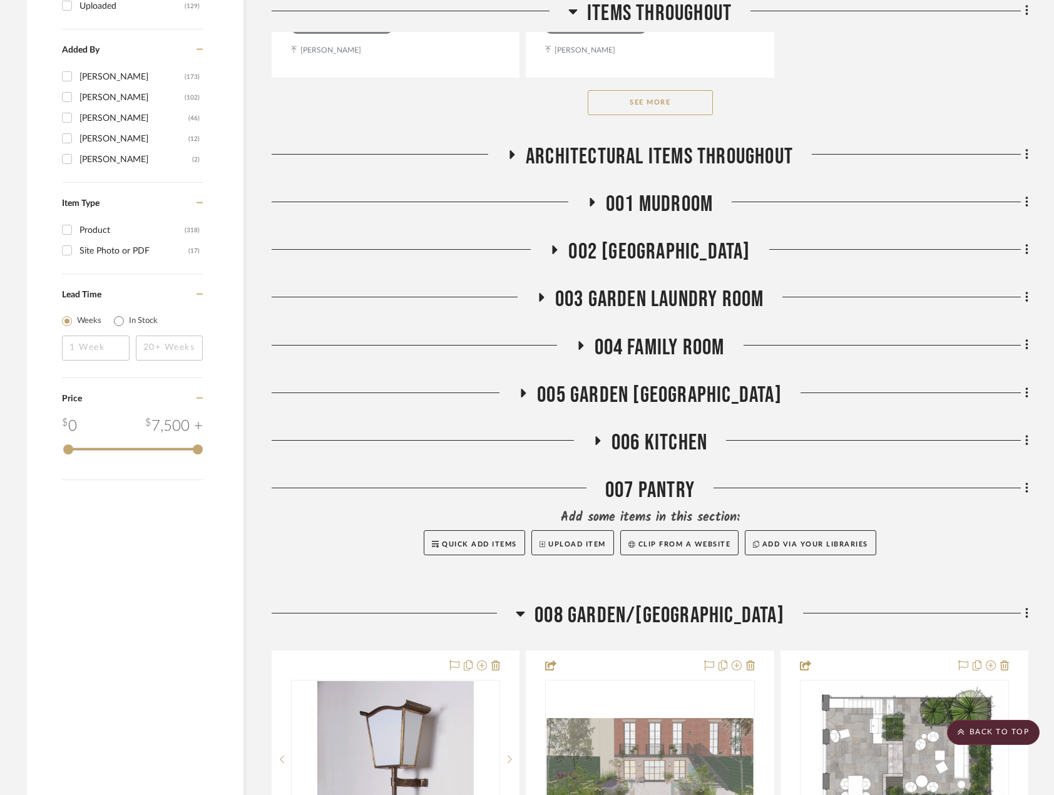
click at [640, 614] on span "008 GARDEN/[GEOGRAPHIC_DATA]" at bounding box center [660, 615] width 250 height 27
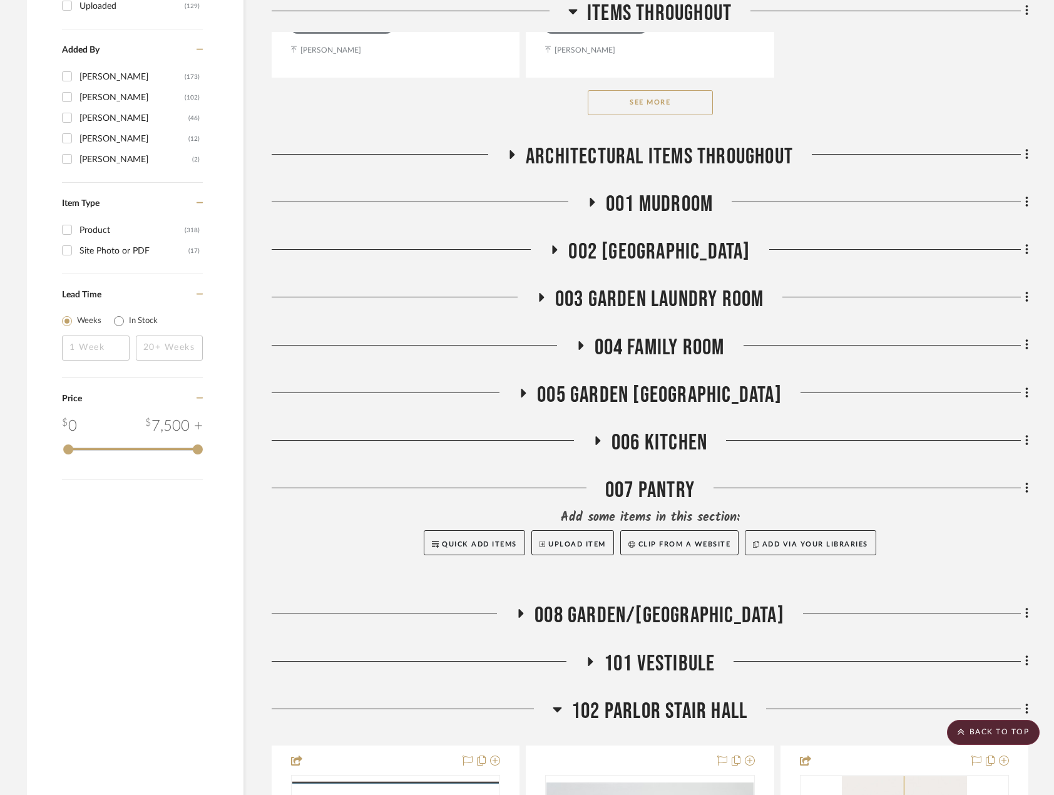
click at [625, 289] on span "003 GARDEN LAUNDRY ROOM" at bounding box center [659, 299] width 209 height 27
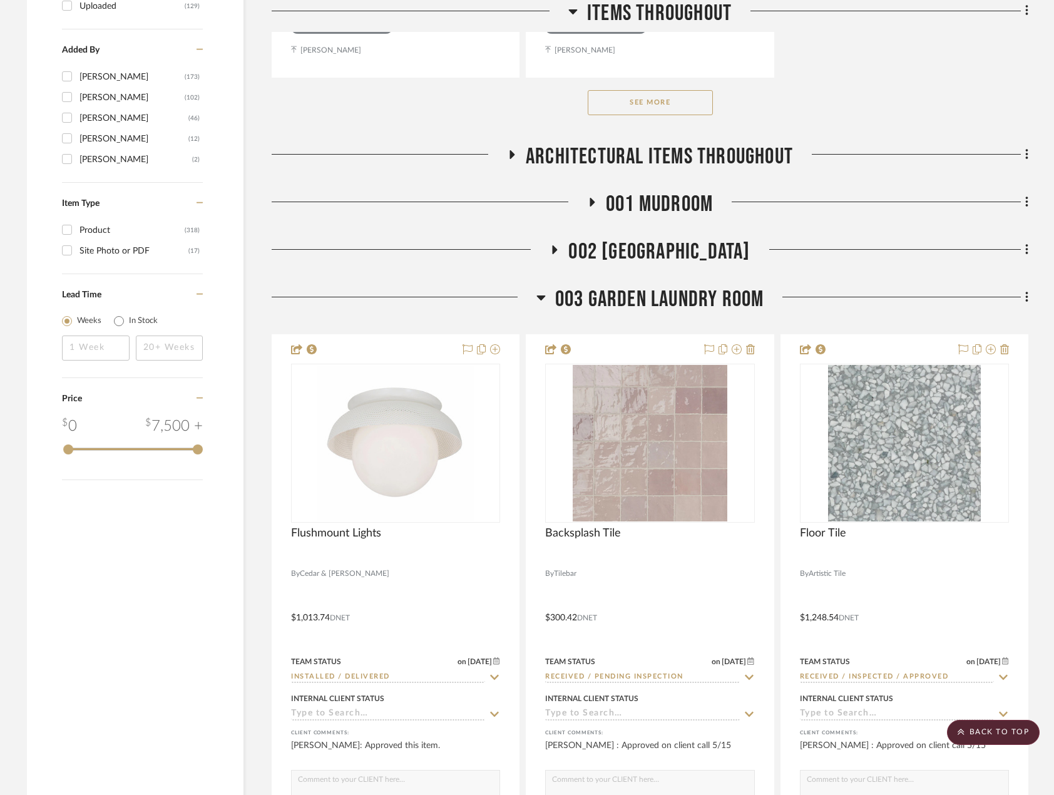
click at [625, 289] on span "003 GARDEN LAUNDRY ROOM" at bounding box center [659, 299] width 209 height 27
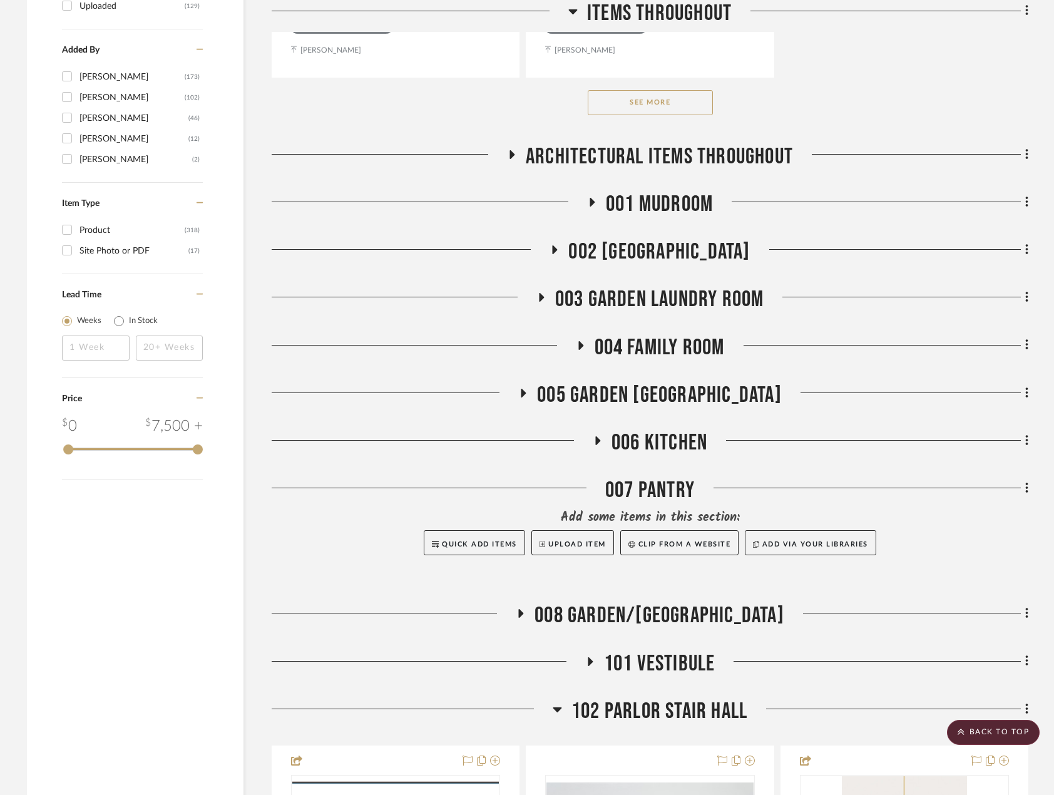
click at [611, 256] on span "002 [GEOGRAPHIC_DATA]" at bounding box center [659, 251] width 182 height 27
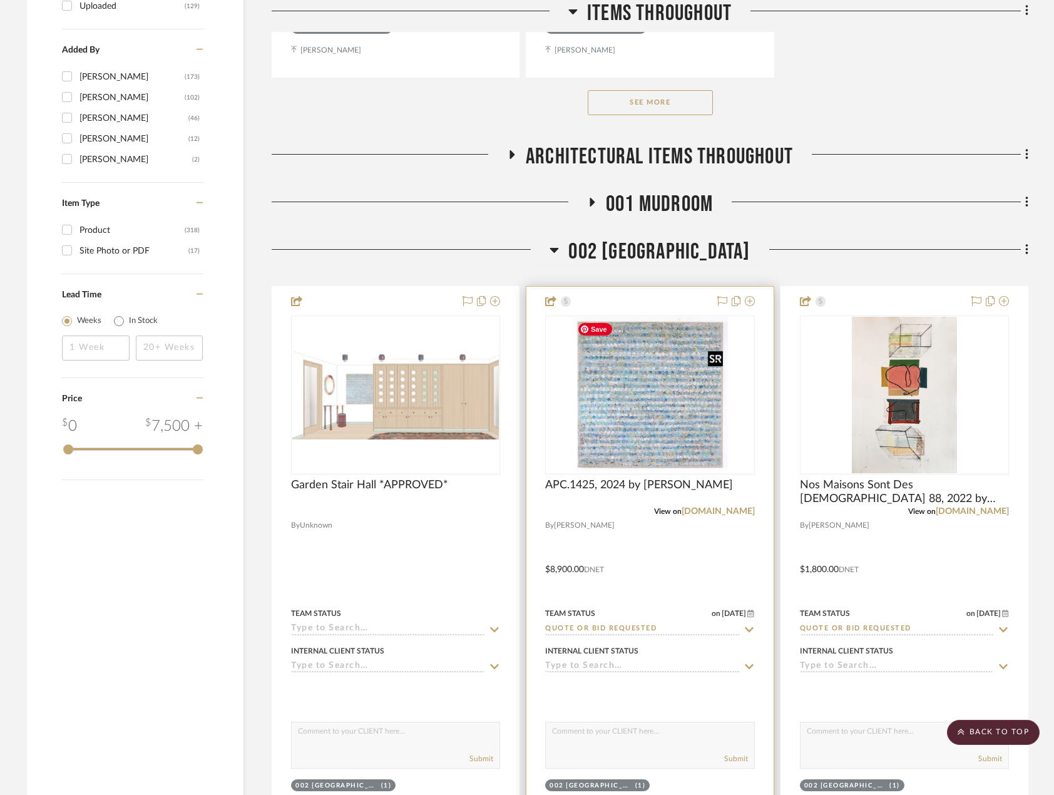
scroll to position [2504, 0]
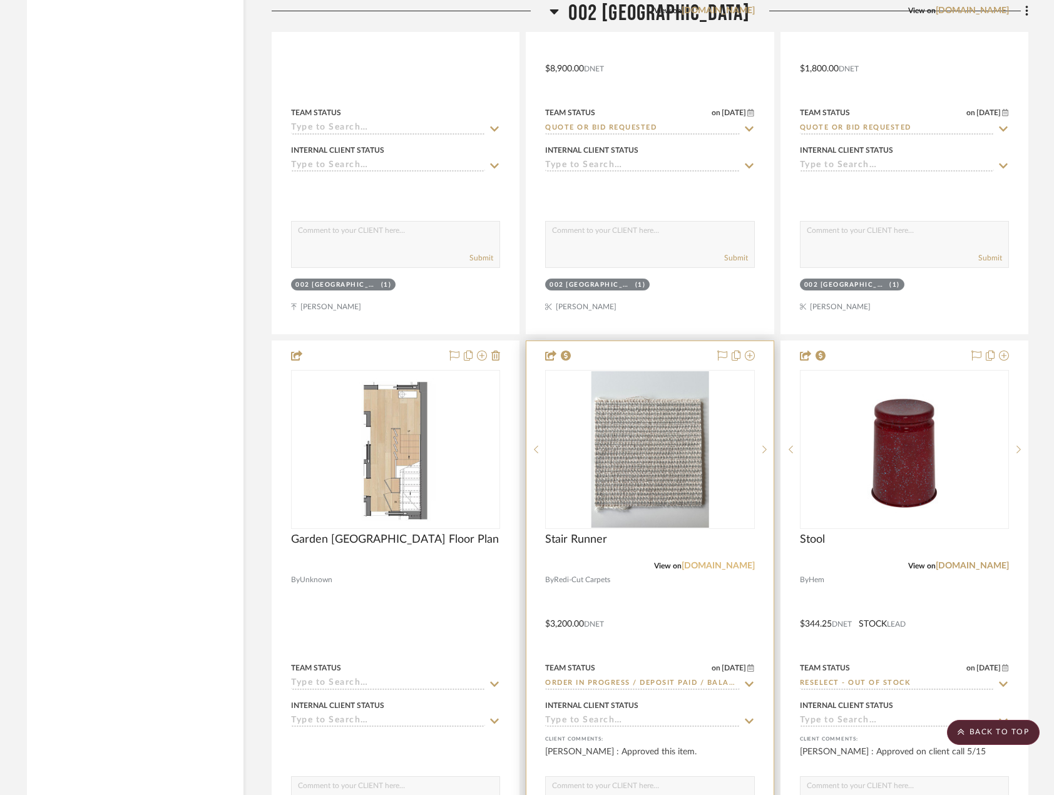
click at [710, 565] on link "[DOMAIN_NAME]" at bounding box center [718, 565] width 73 height 9
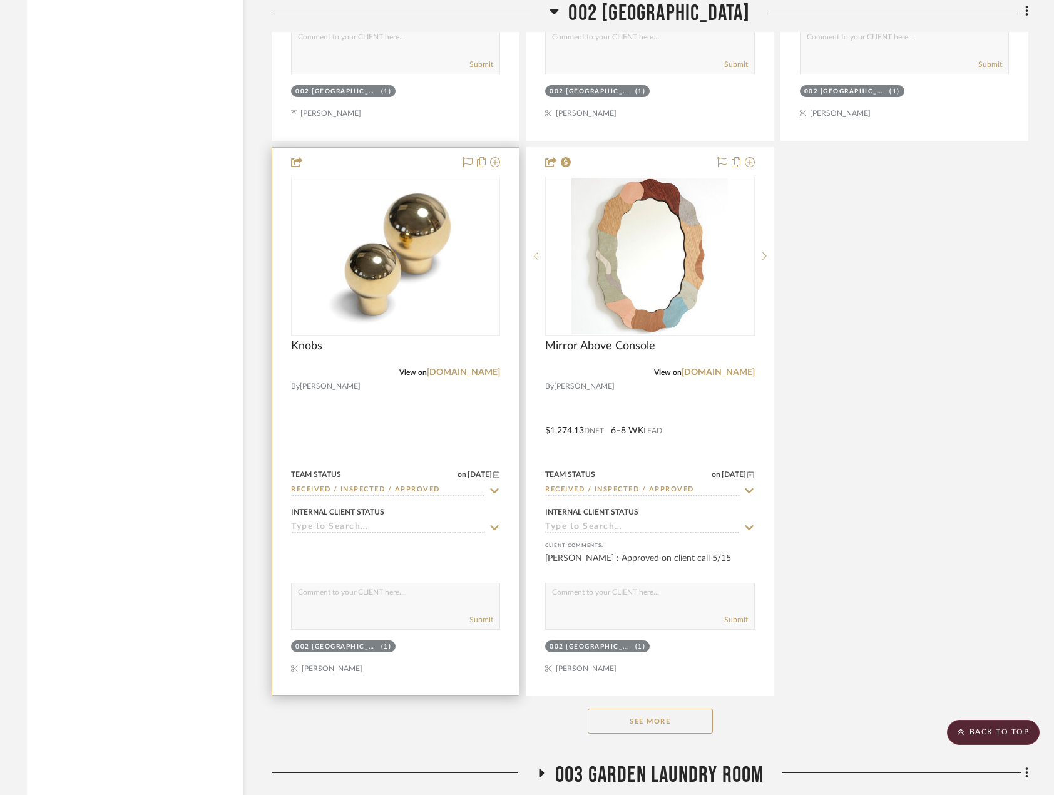
scroll to position [3255, 0]
